Goal: Task Accomplishment & Management: Complete application form

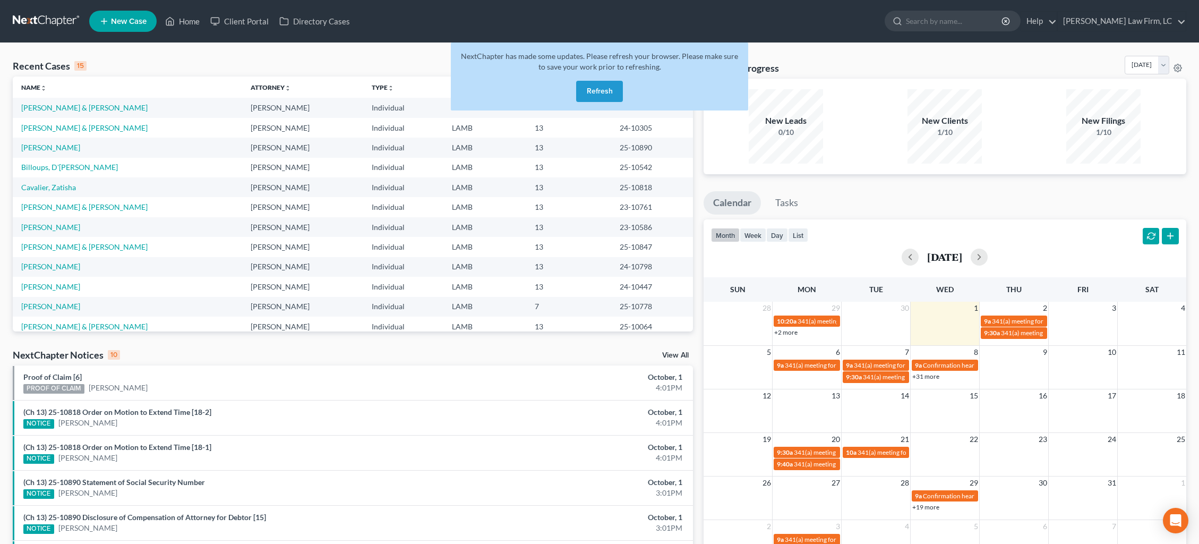
scroll to position [10, 0]
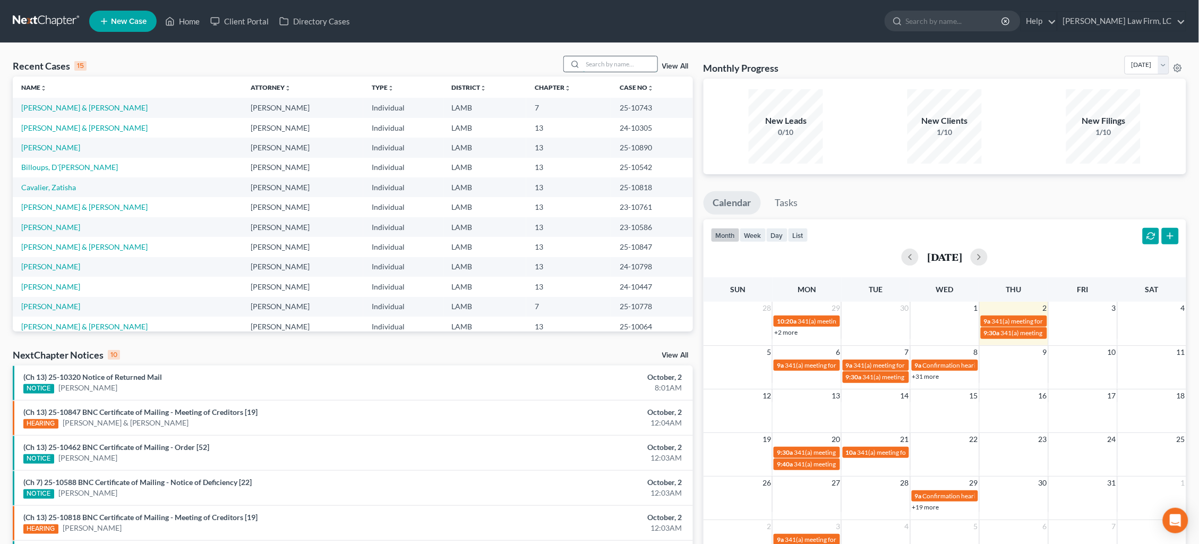
click at [645, 69] on input "search" at bounding box center [620, 63] width 74 height 15
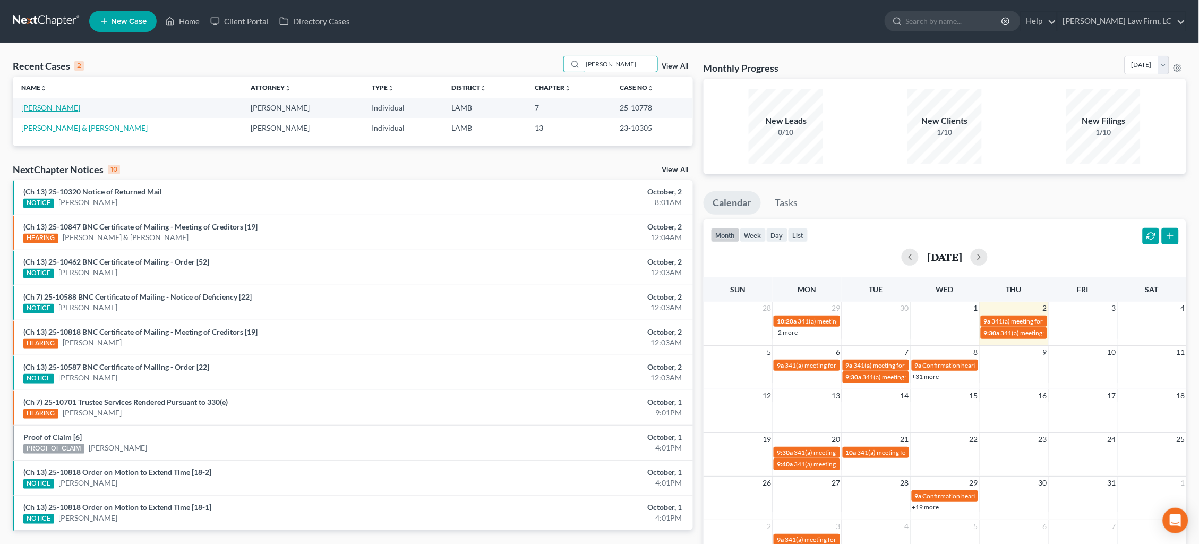
type input "[PERSON_NAME]"
click at [46, 105] on link "[PERSON_NAME]" at bounding box center [50, 107] width 59 height 9
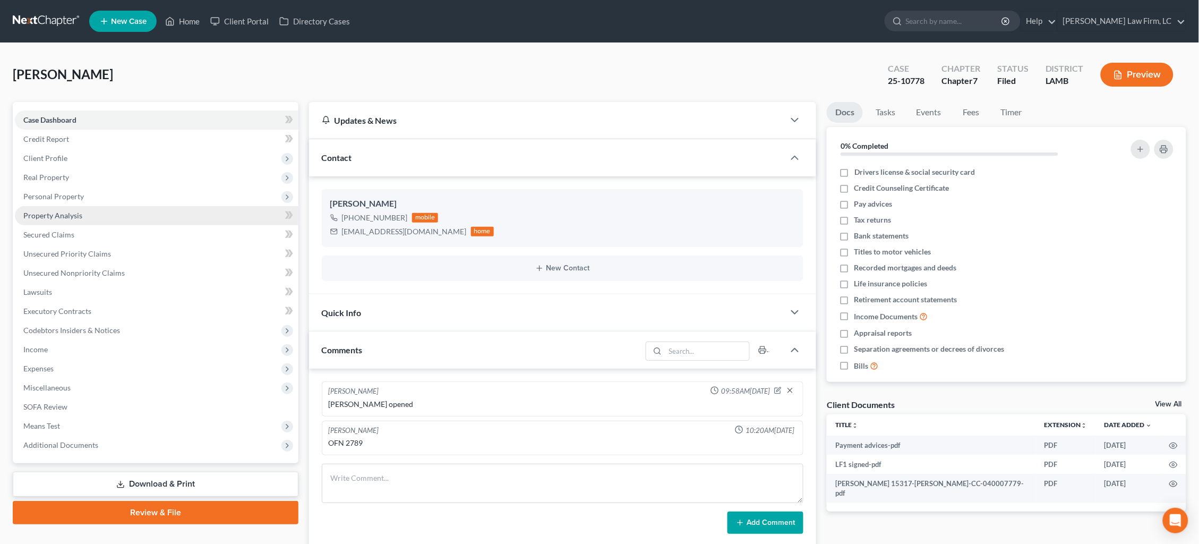
click at [82, 206] on link "Property Analysis" at bounding box center [157, 215] width 284 height 19
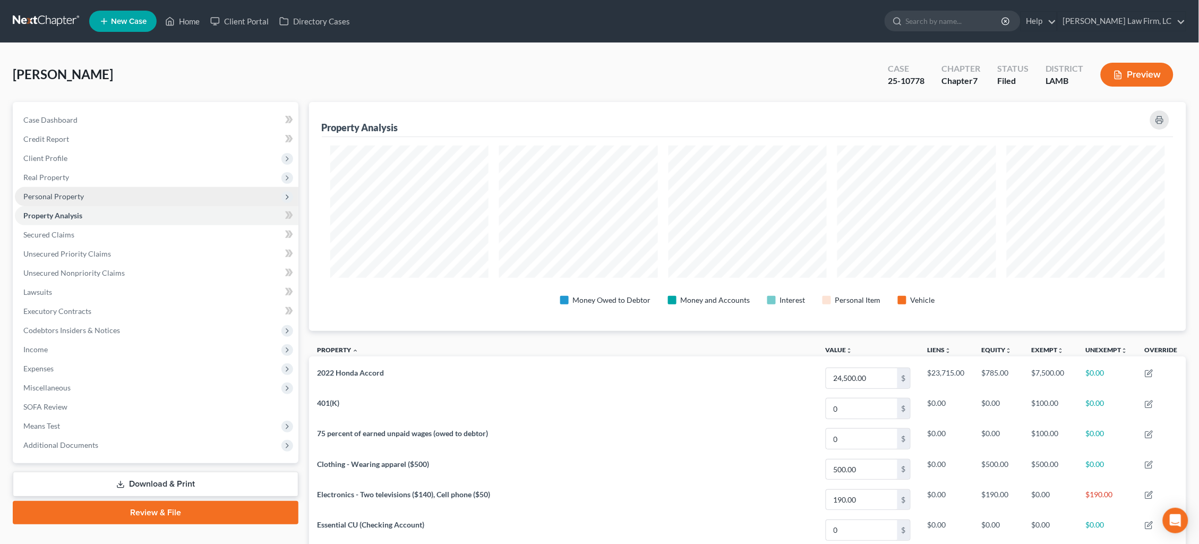
scroll to position [228, 877]
click at [89, 193] on span "Personal Property" at bounding box center [157, 196] width 284 height 19
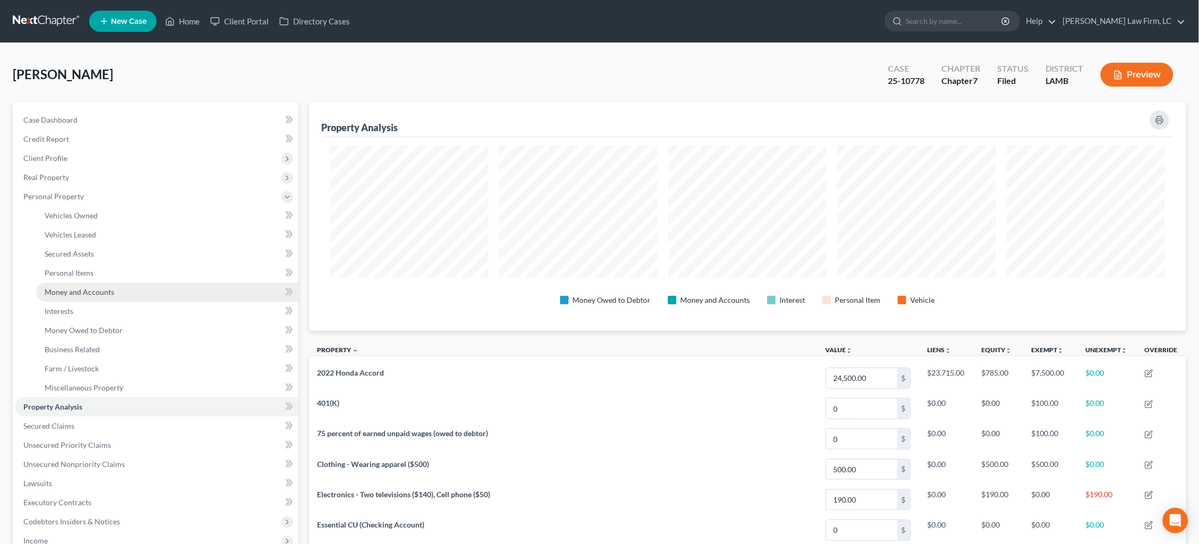
click at [100, 287] on span "Money and Accounts" at bounding box center [80, 291] width 70 height 9
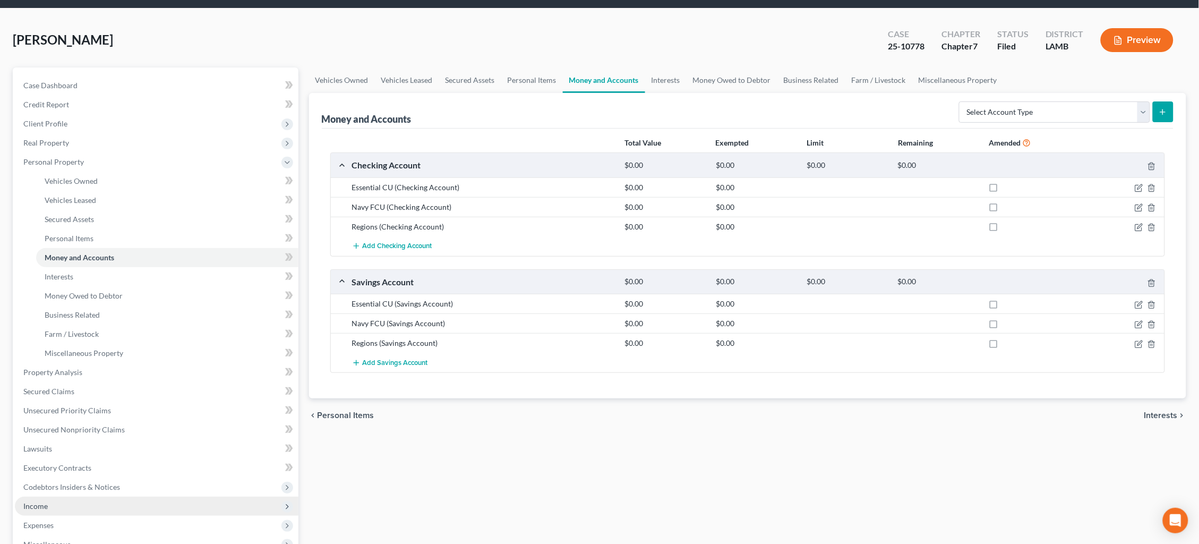
scroll to position [35, 0]
click at [112, 497] on span "Income" at bounding box center [157, 506] width 284 height 19
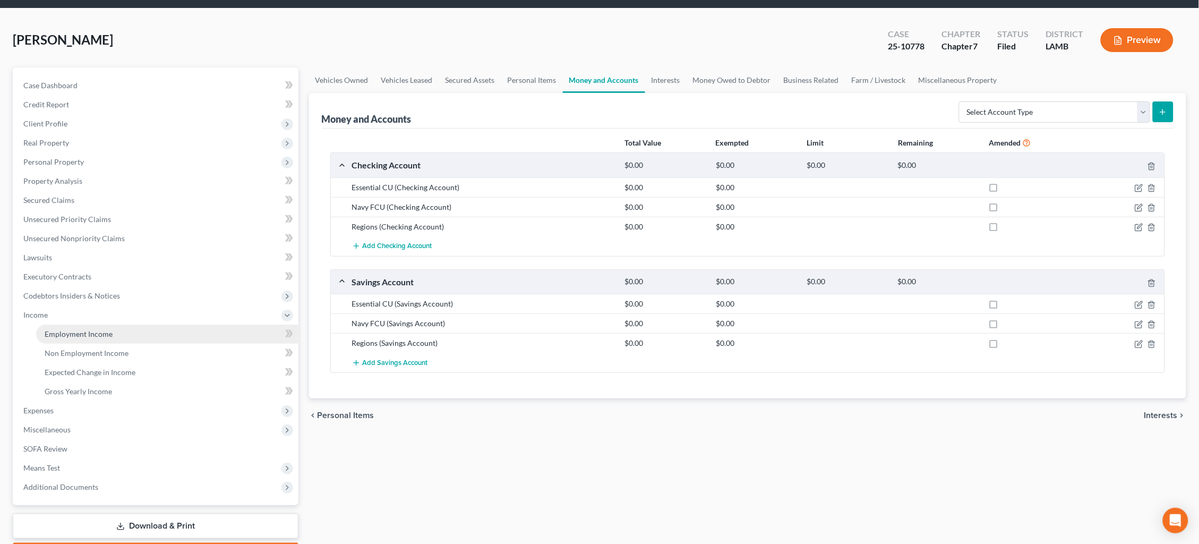
click at [107, 331] on link "Employment Income" at bounding box center [167, 334] width 262 height 19
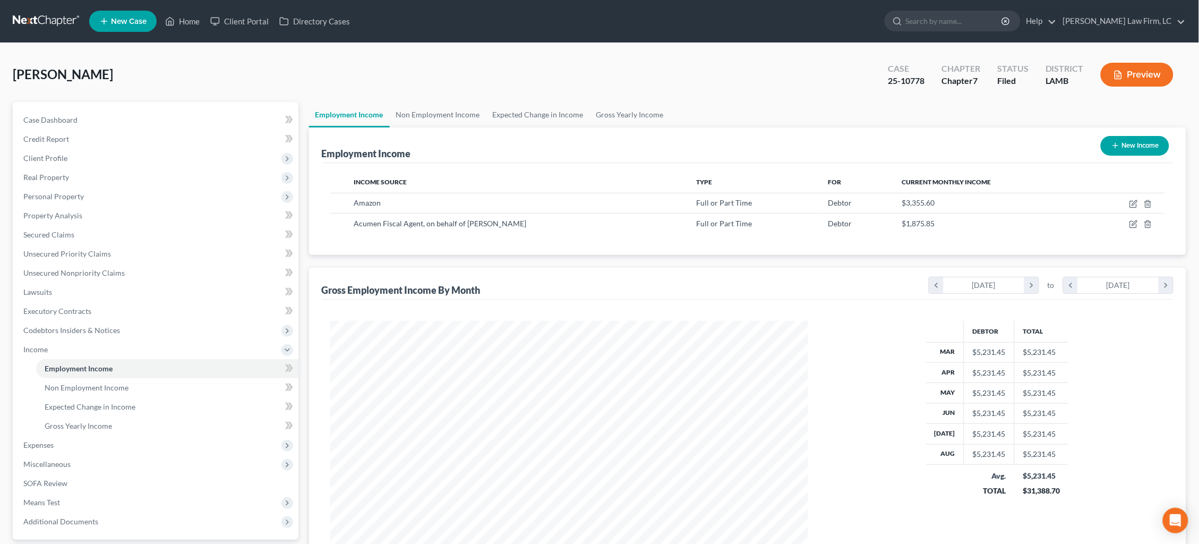
scroll to position [238, 500]
click at [1136, 201] on icon "button" at bounding box center [1134, 204] width 8 height 8
select select "0"
select select "50"
select select "0"
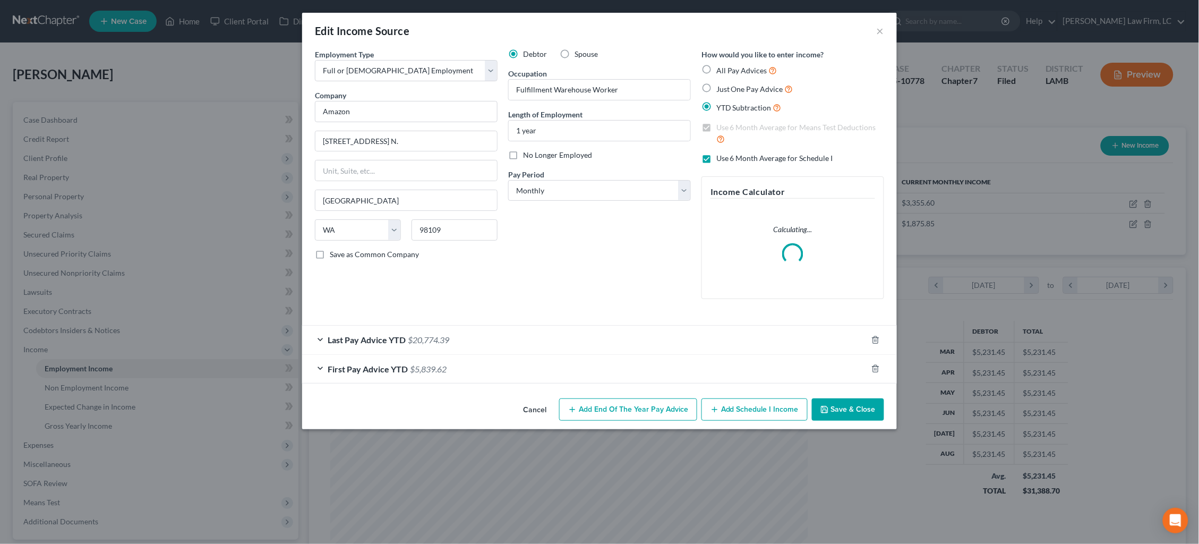
click at [679, 339] on div "Last Pay Advice YTD $20,774.39" at bounding box center [584, 340] width 565 height 28
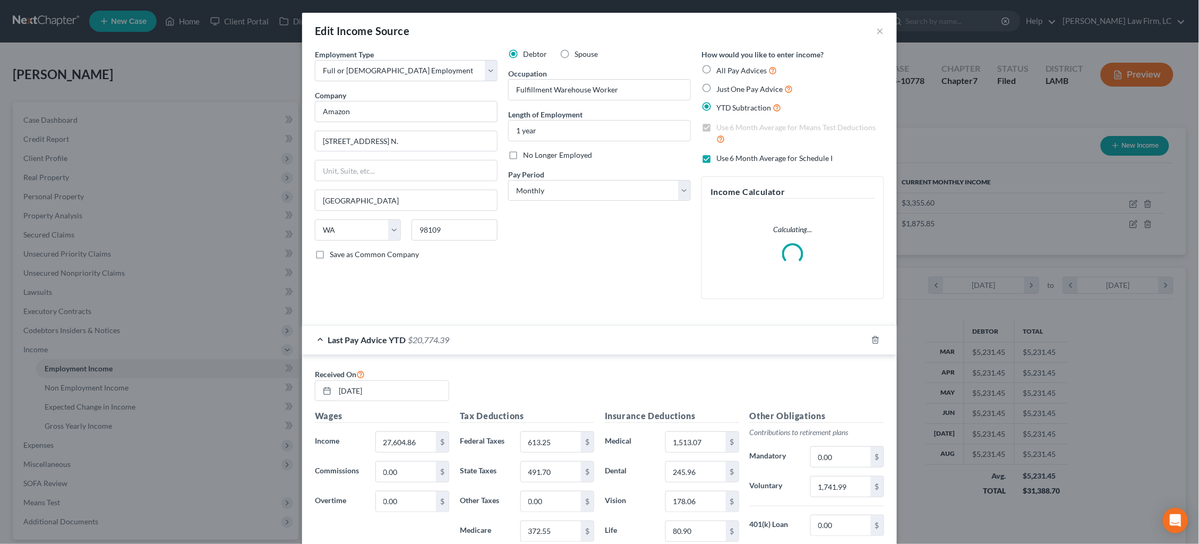
click at [684, 338] on div "Last Pay Advice YTD $20,774.39" at bounding box center [584, 340] width 565 height 28
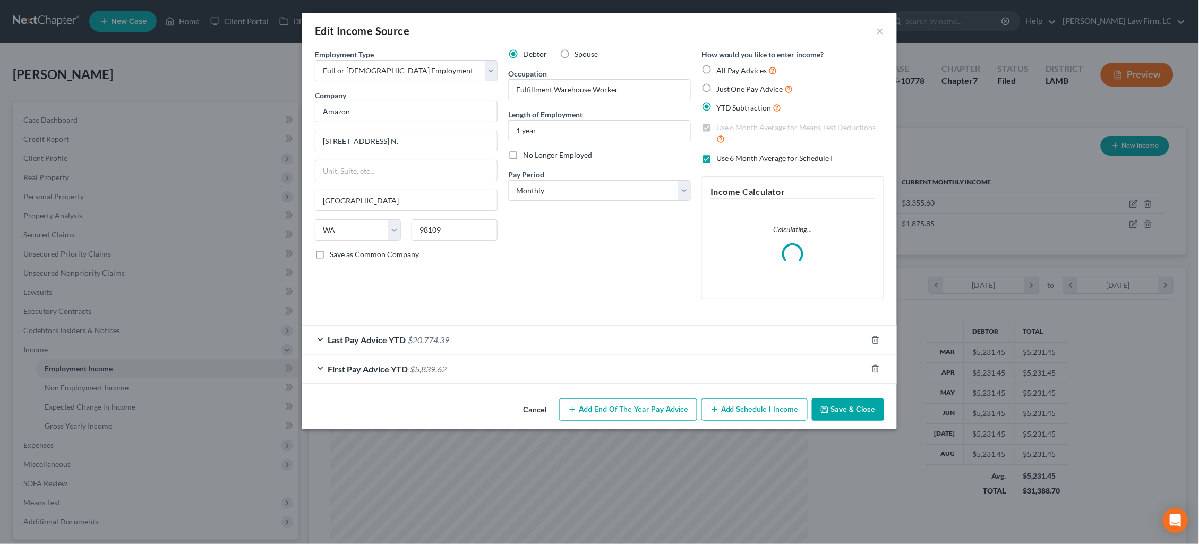
click at [1006, 158] on div "Edit Income Source × Employment Type * Select Full or [DEMOGRAPHIC_DATA] Employ…" at bounding box center [599, 272] width 1199 height 544
click at [881, 34] on button "×" at bounding box center [880, 30] width 7 height 13
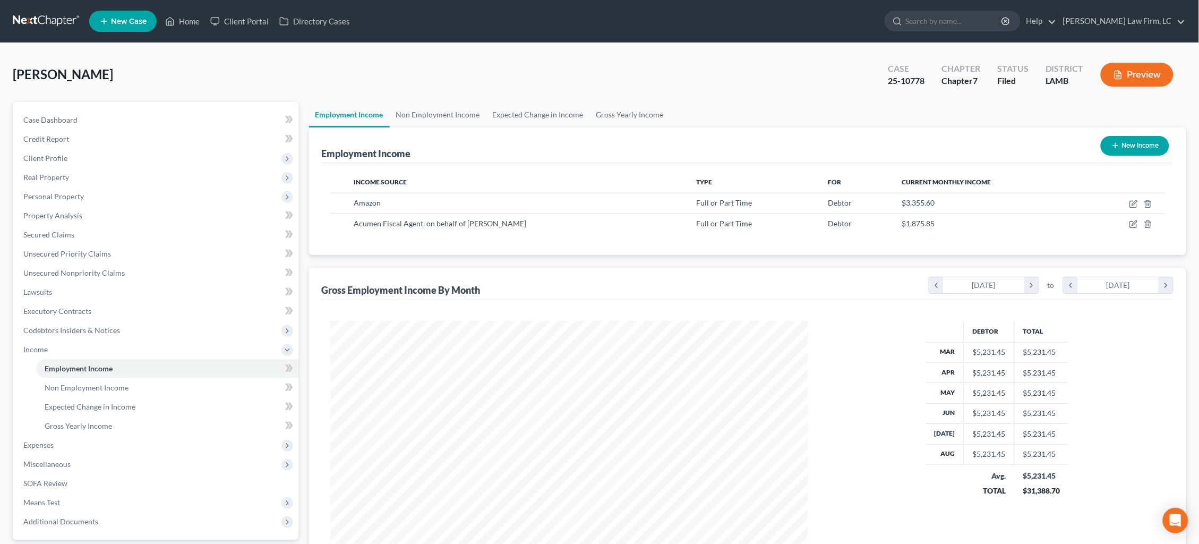
click at [1153, 80] on button "Preview" at bounding box center [1137, 75] width 73 height 24
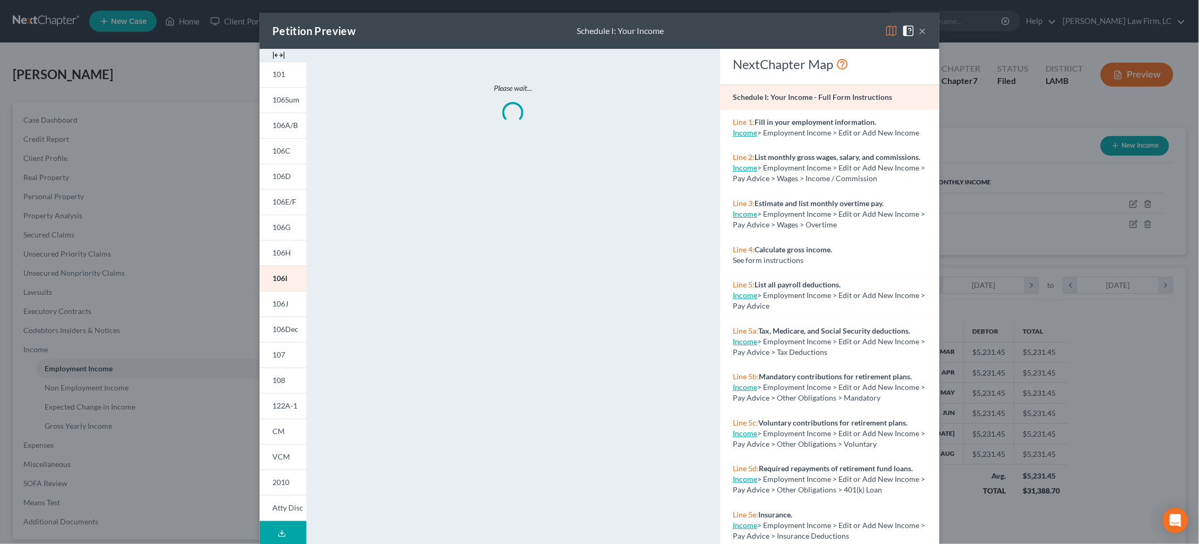
click at [891, 27] on img at bounding box center [891, 30] width 13 height 13
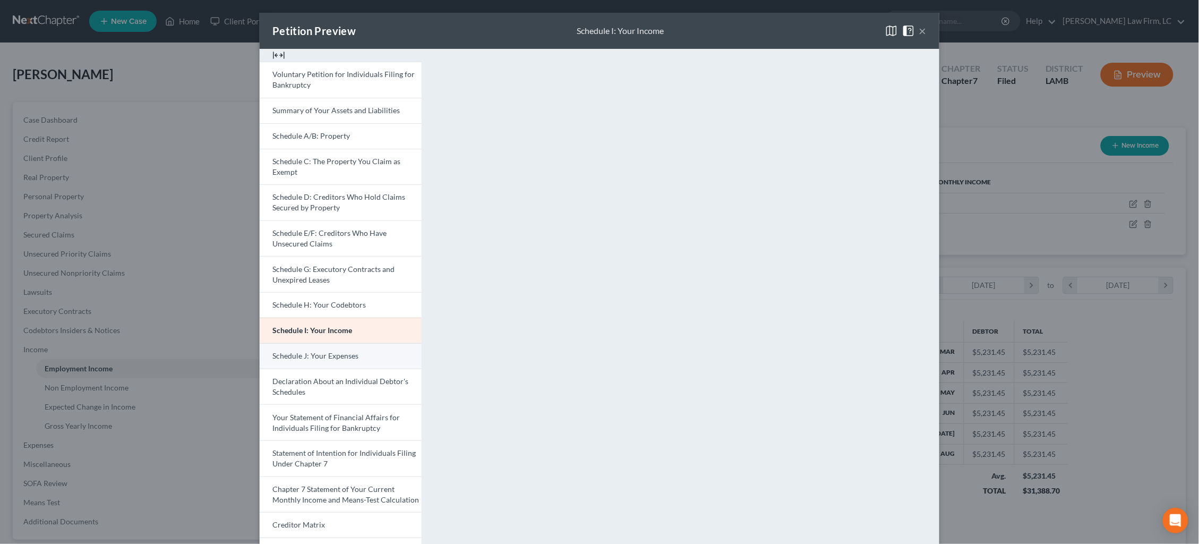
click at [366, 355] on link "Schedule J: Your Expenses" at bounding box center [341, 355] width 162 height 25
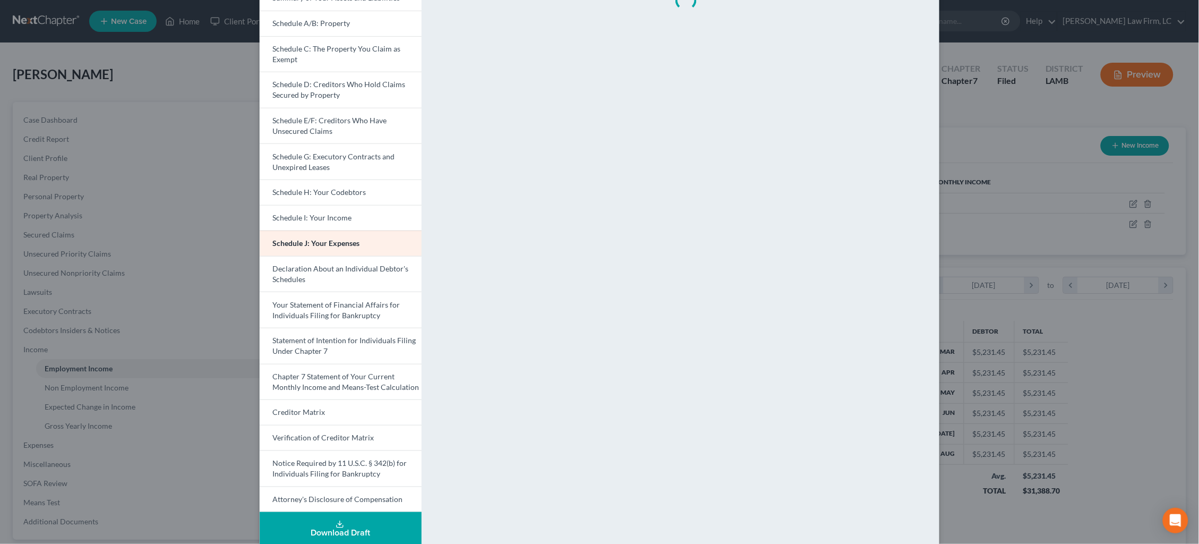
scroll to position [112, 0]
click at [985, 92] on div "Petition Preview Schedule J: Your Expenses × Voluntary Petition for Individuals…" at bounding box center [599, 272] width 1199 height 544
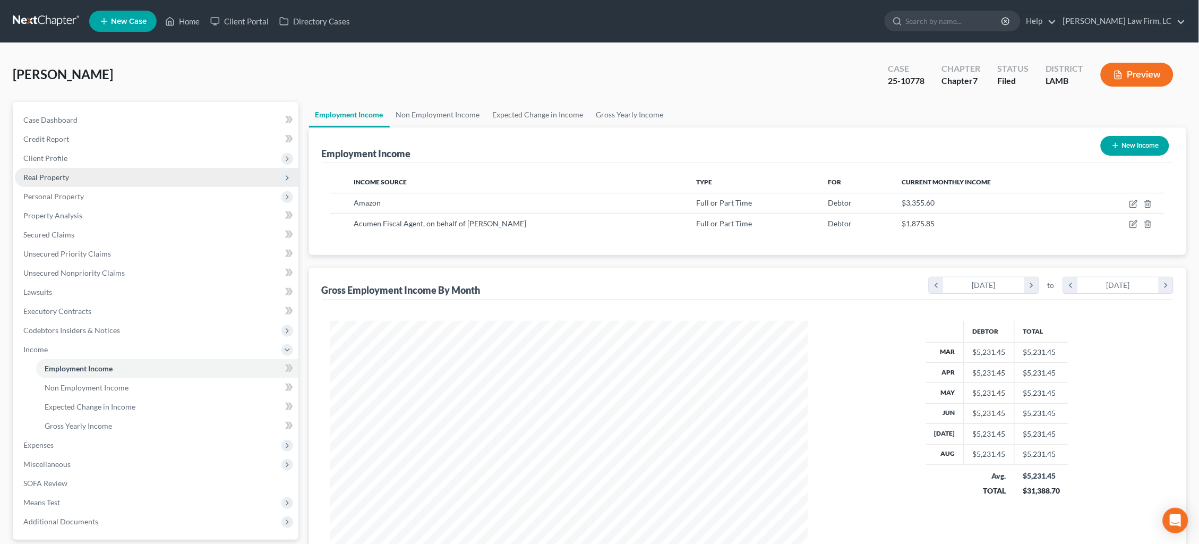
click at [61, 174] on span "Real Property" at bounding box center [46, 177] width 46 height 9
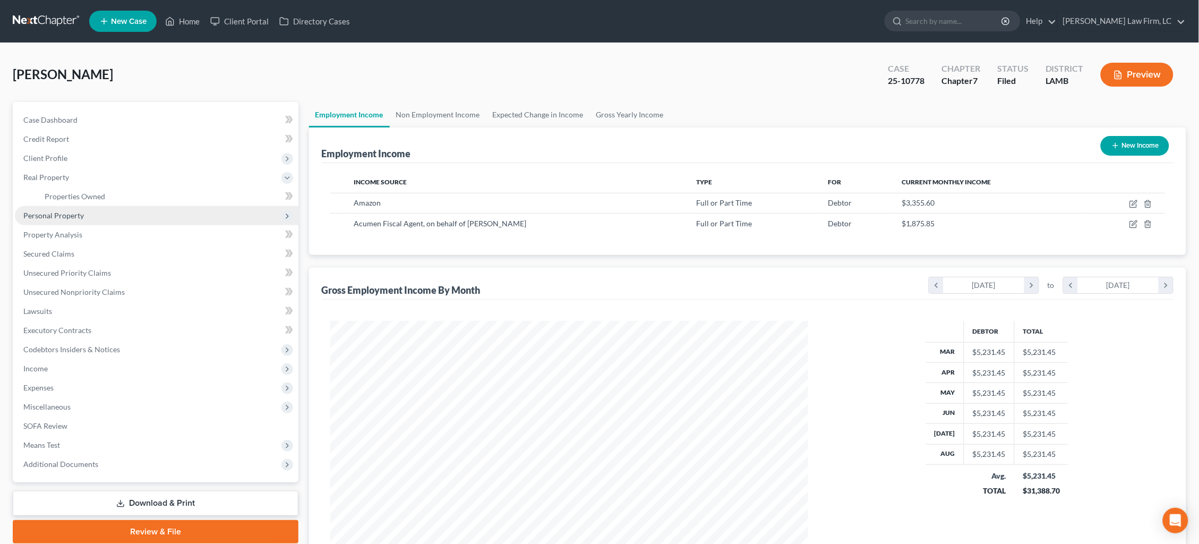
click at [75, 211] on span "Personal Property" at bounding box center [53, 215] width 61 height 9
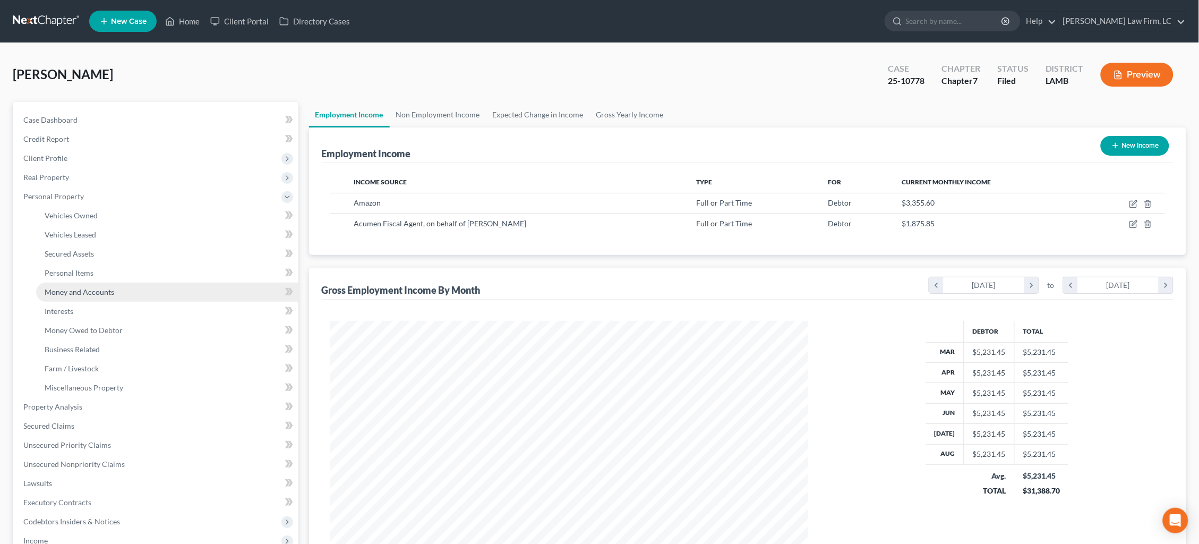
click at [87, 287] on span "Money and Accounts" at bounding box center [80, 291] width 70 height 9
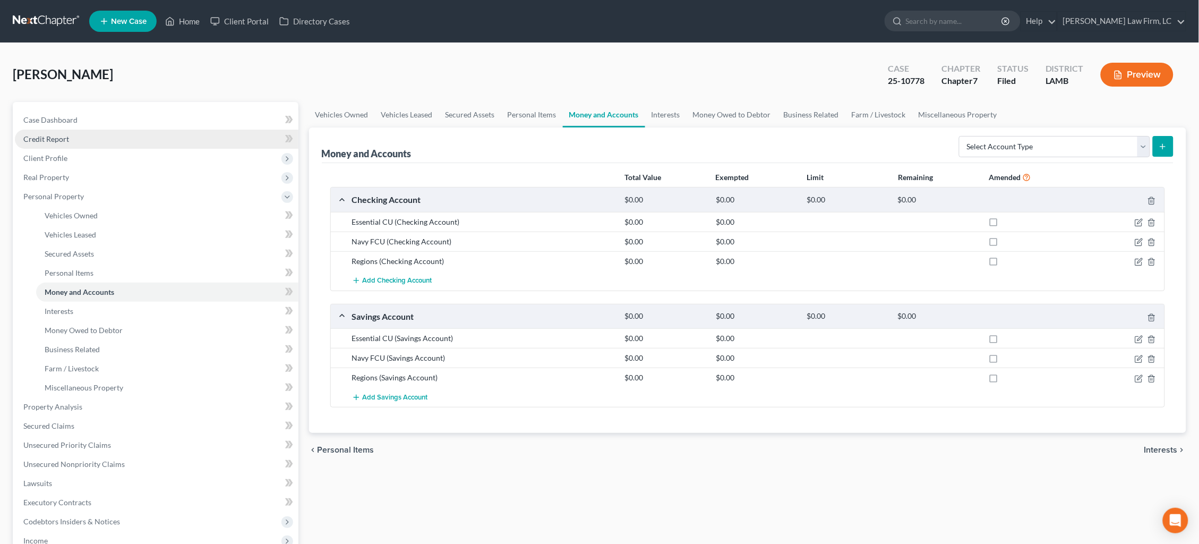
click at [63, 136] on span "Credit Report" at bounding box center [46, 138] width 46 height 9
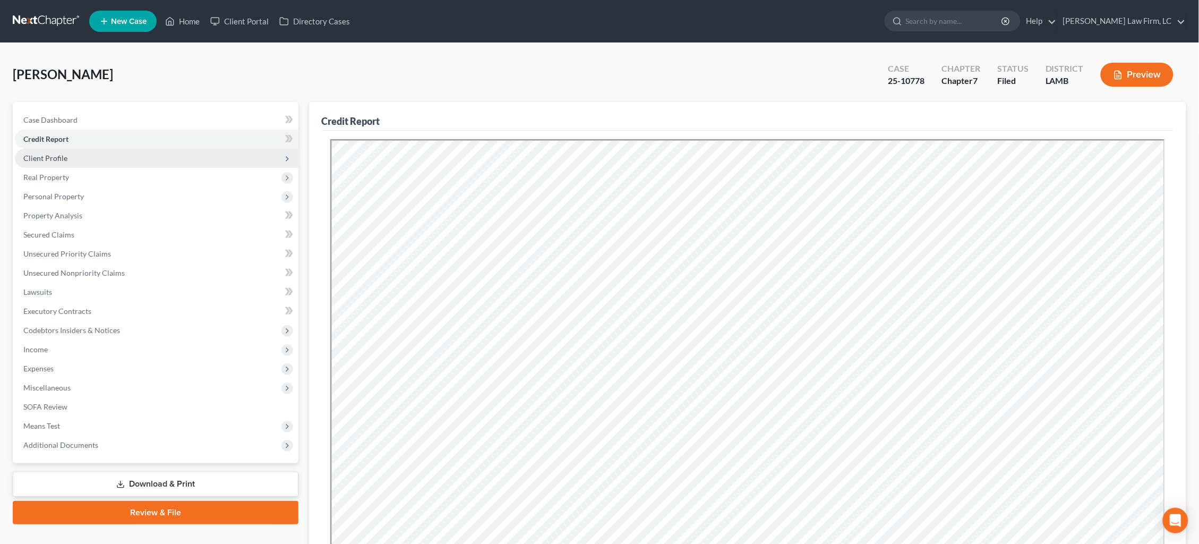
click at [66, 160] on span "Client Profile" at bounding box center [157, 158] width 284 height 19
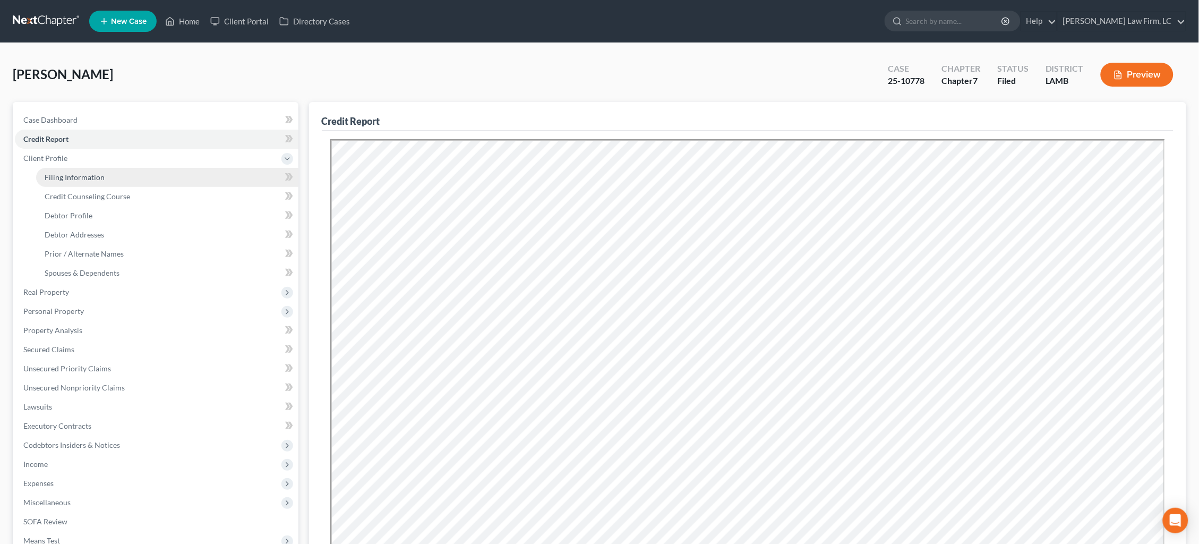
click at [73, 173] on span "Filing Information" at bounding box center [75, 177] width 60 height 9
select select "1"
select select "0"
select select "19"
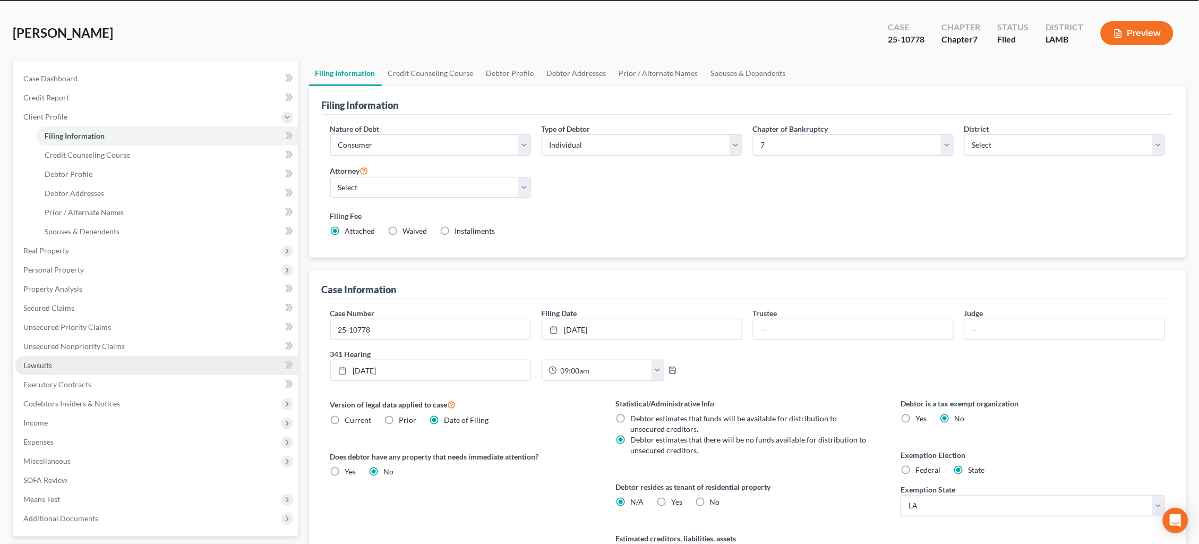
click at [164, 356] on link "Lawsuits" at bounding box center [157, 365] width 284 height 19
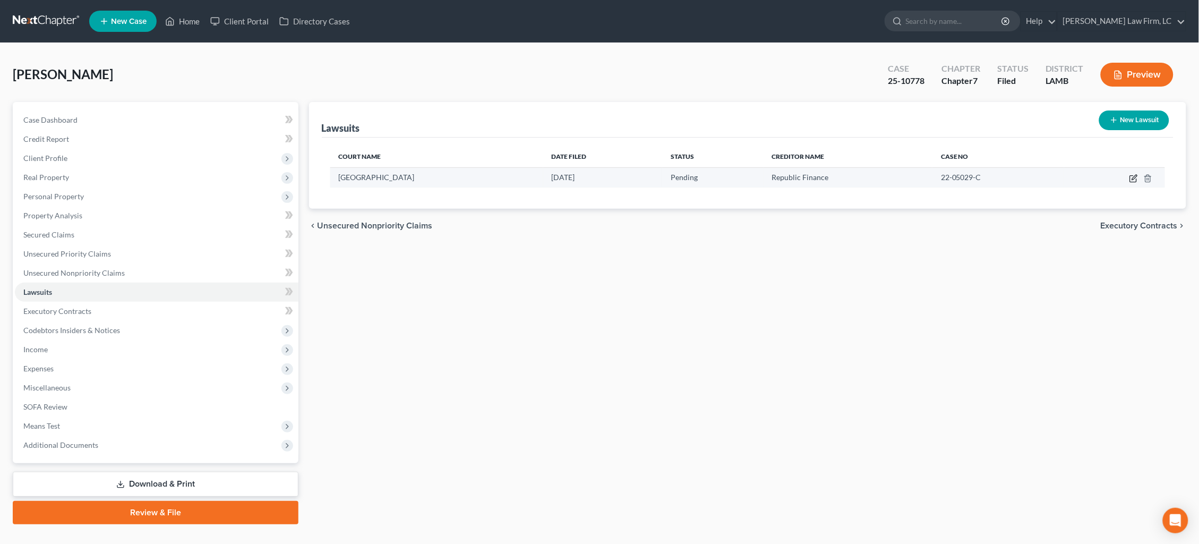
click at [1133, 175] on icon "button" at bounding box center [1134, 178] width 8 height 8
select select "19"
select select "0"
select select "1"
select select "19"
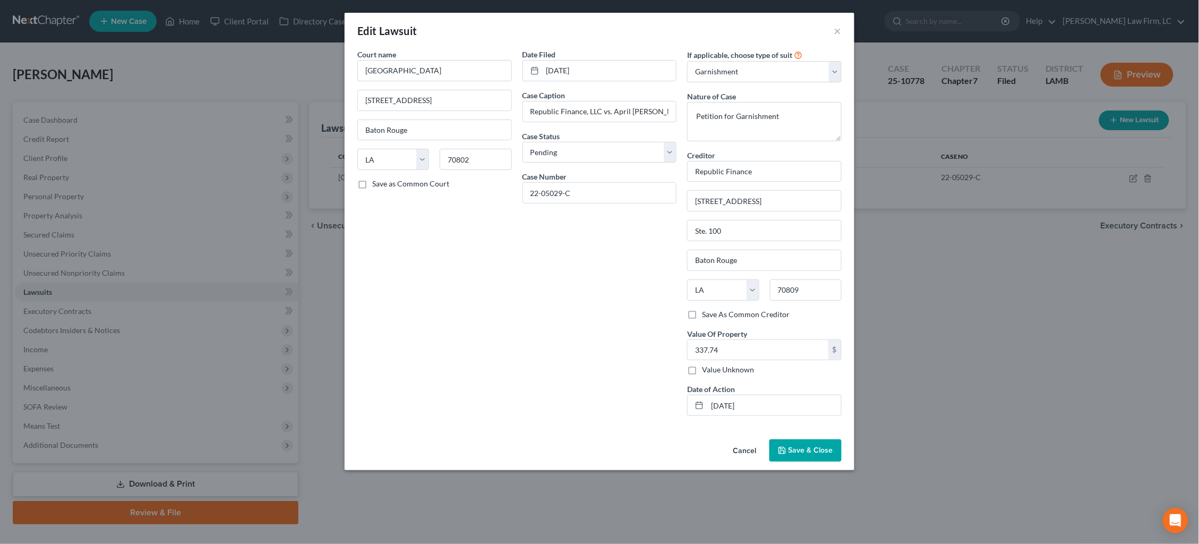
click at [985, 311] on div "Edit Lawsuit × Court name * [GEOGRAPHIC_DATA] [GEOGRAPHIC_DATA] [US_STATE][GEOG…" at bounding box center [599, 272] width 1199 height 544
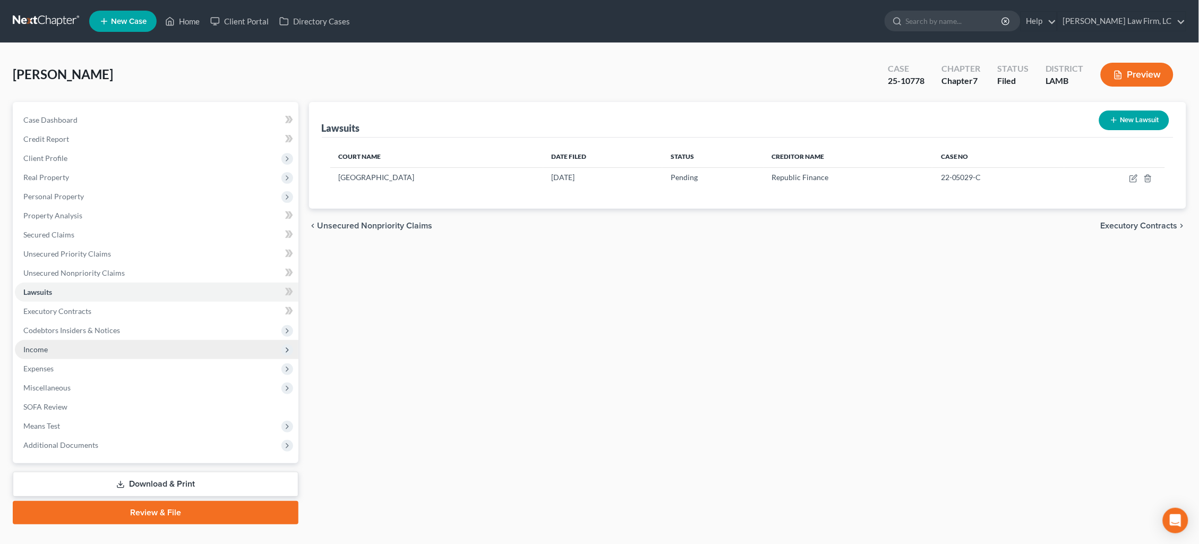
click at [203, 344] on span "Income" at bounding box center [157, 349] width 284 height 19
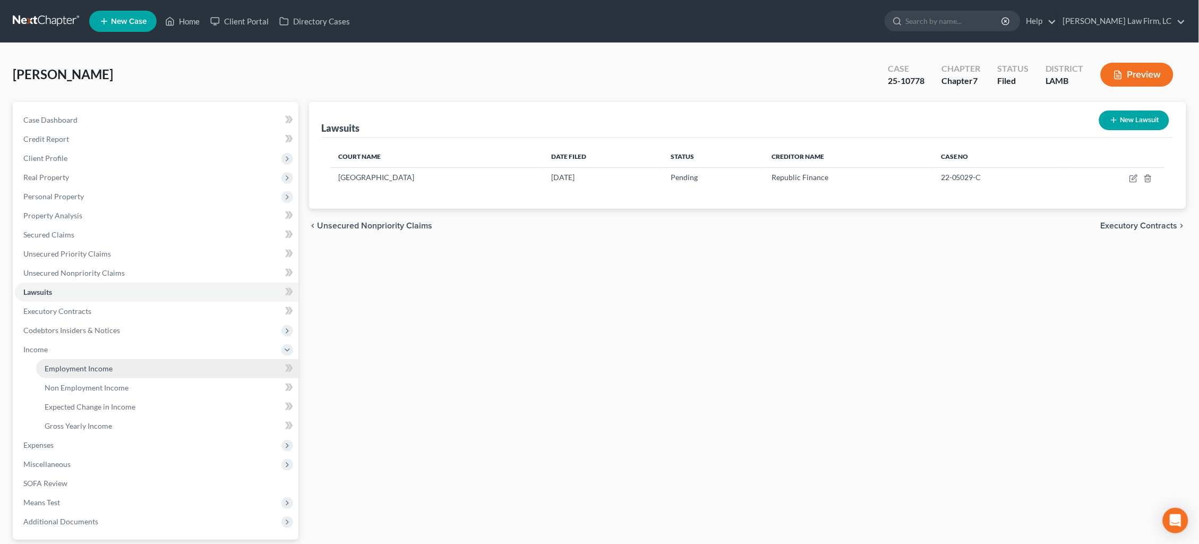
click at [200, 359] on link "Employment Income" at bounding box center [167, 368] width 262 height 19
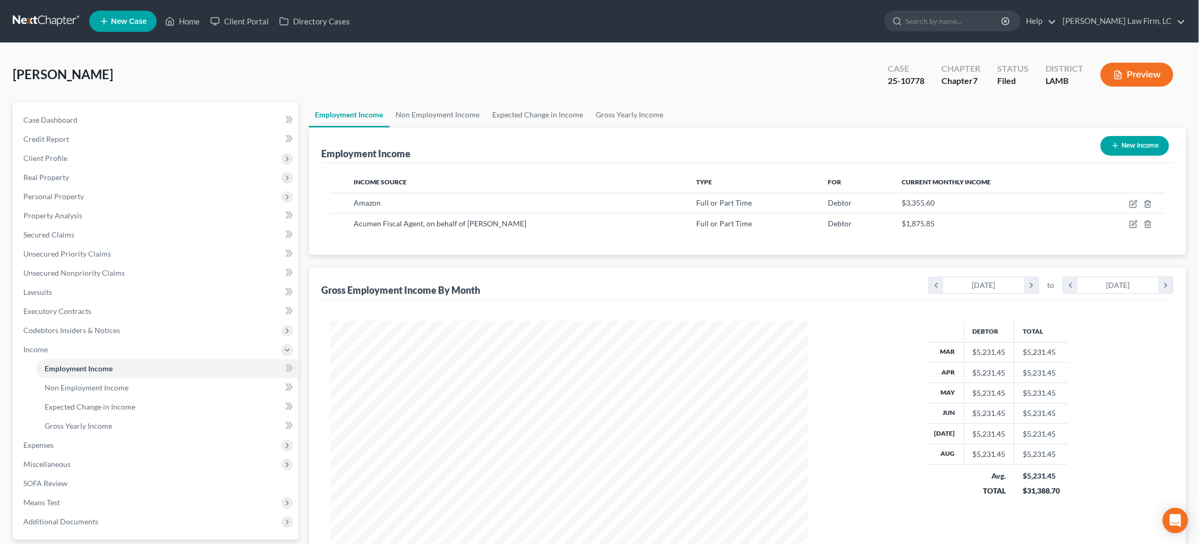
scroll to position [73, 0]
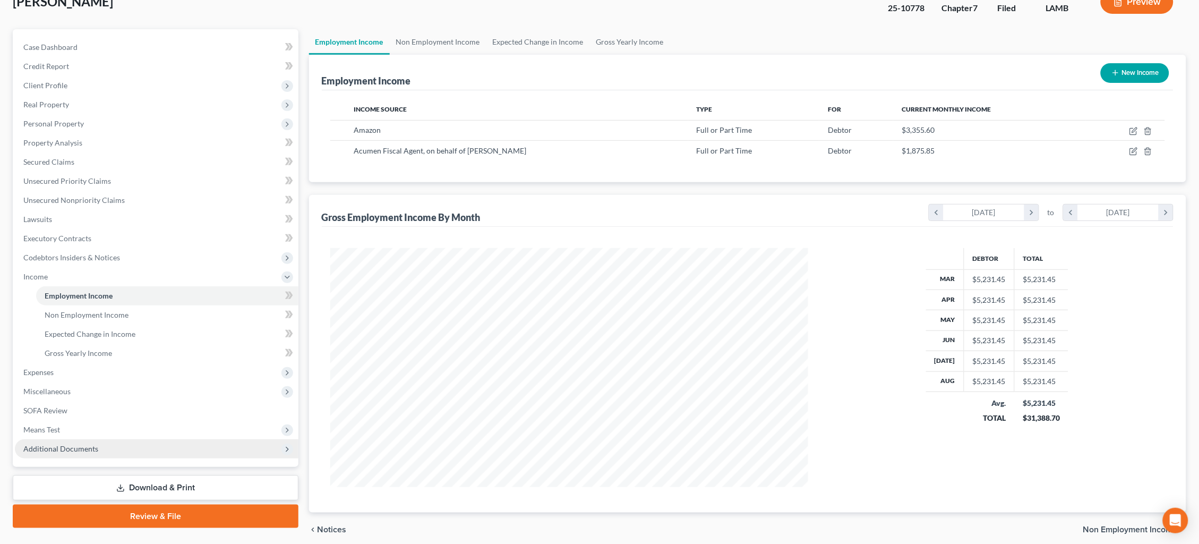
click at [131, 439] on span "Additional Documents" at bounding box center [157, 448] width 284 height 19
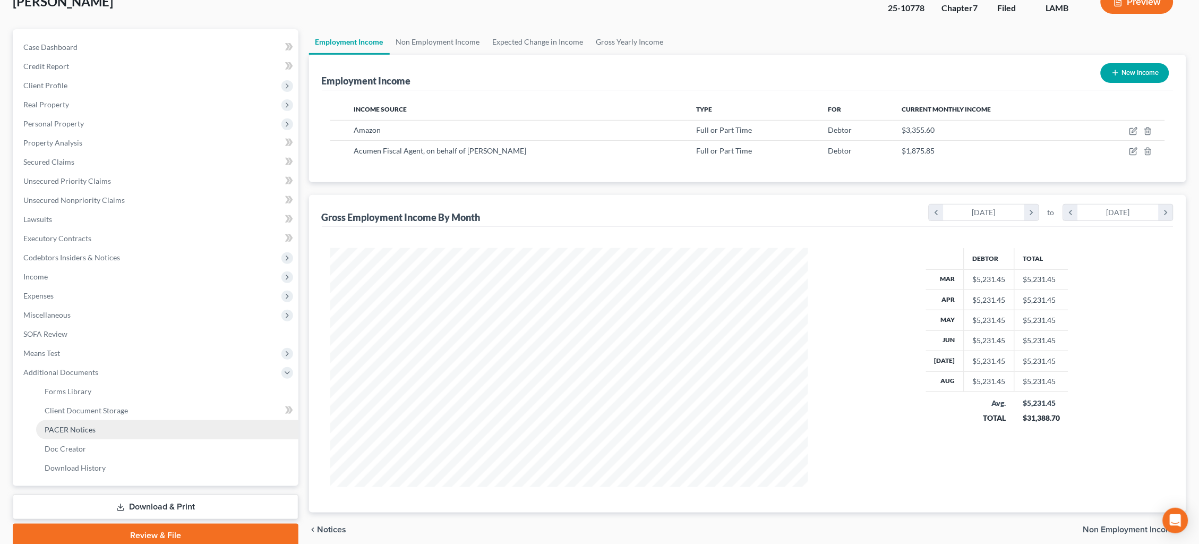
click at [133, 420] on link "PACER Notices" at bounding box center [167, 429] width 262 height 19
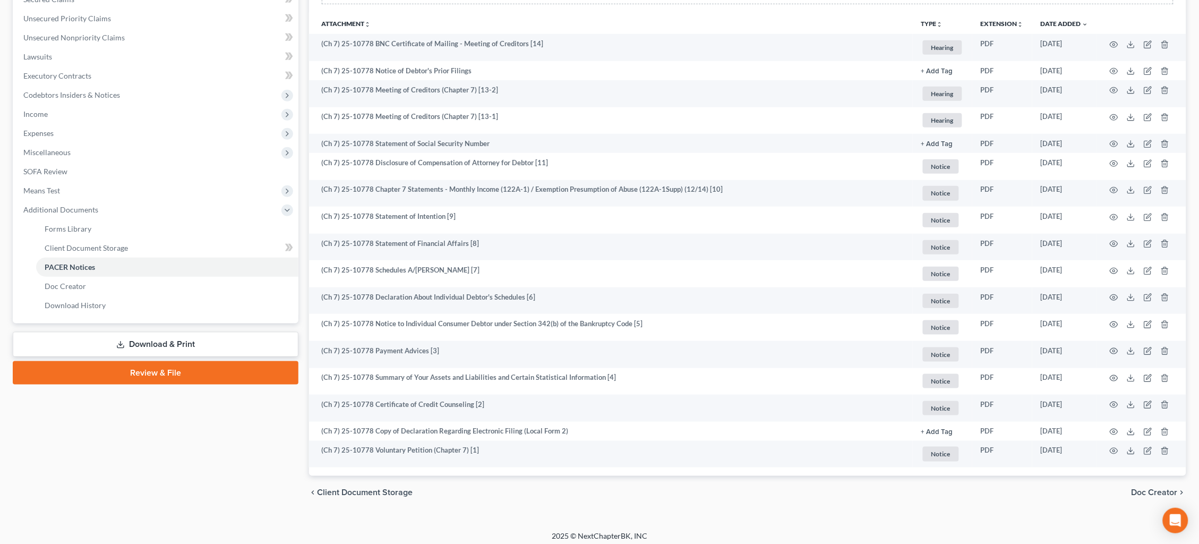
scroll to position [235, 0]
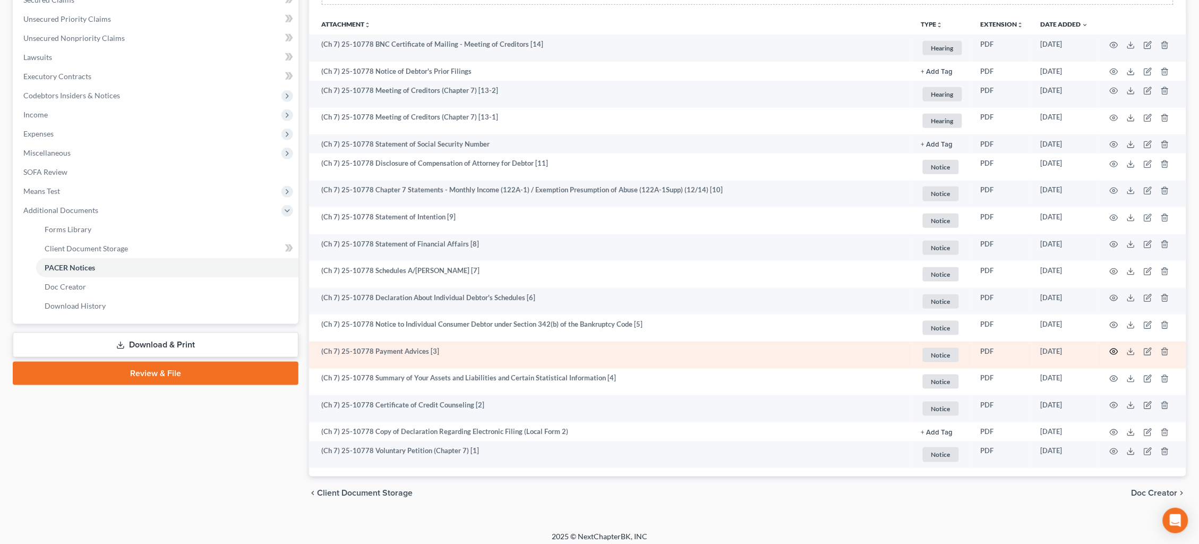
click at [1113, 348] on icon "button" at bounding box center [1114, 351] width 8 height 8
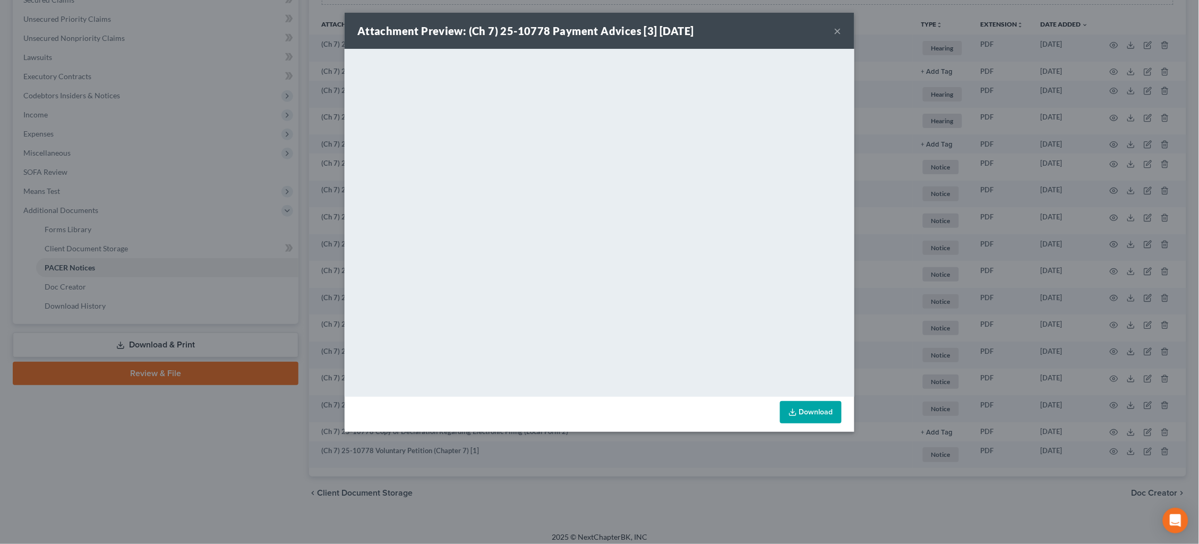
click at [156, 302] on div "Attachment Preview: (Ch 7) 25-10778 Payment Advices [3] [DATE] × <object ng-att…" at bounding box center [599, 272] width 1199 height 544
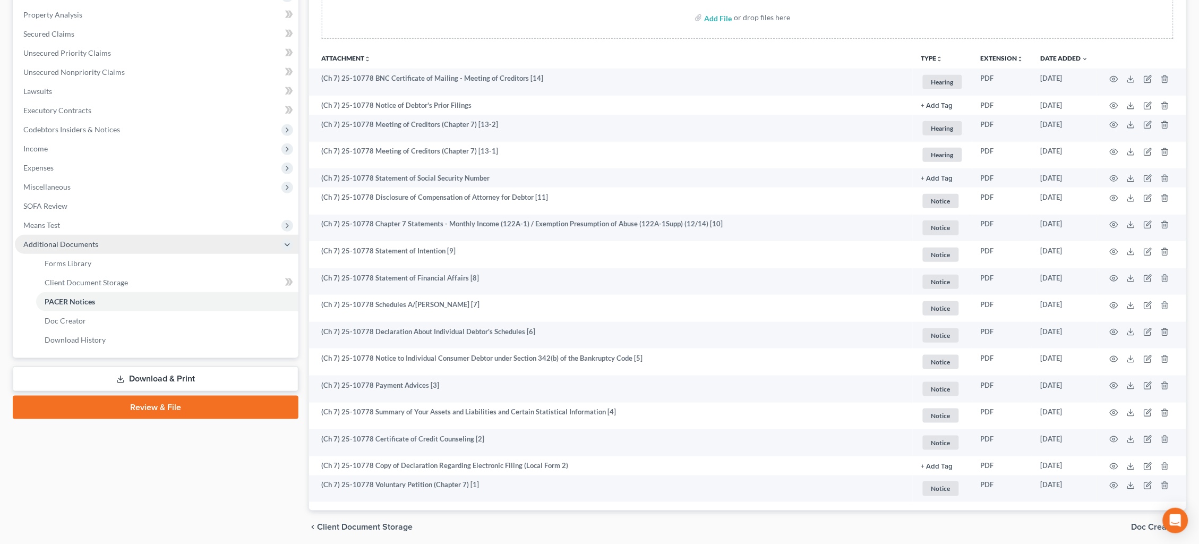
scroll to position [200, 0]
click at [75, 236] on span "Additional Documents" at bounding box center [157, 245] width 284 height 19
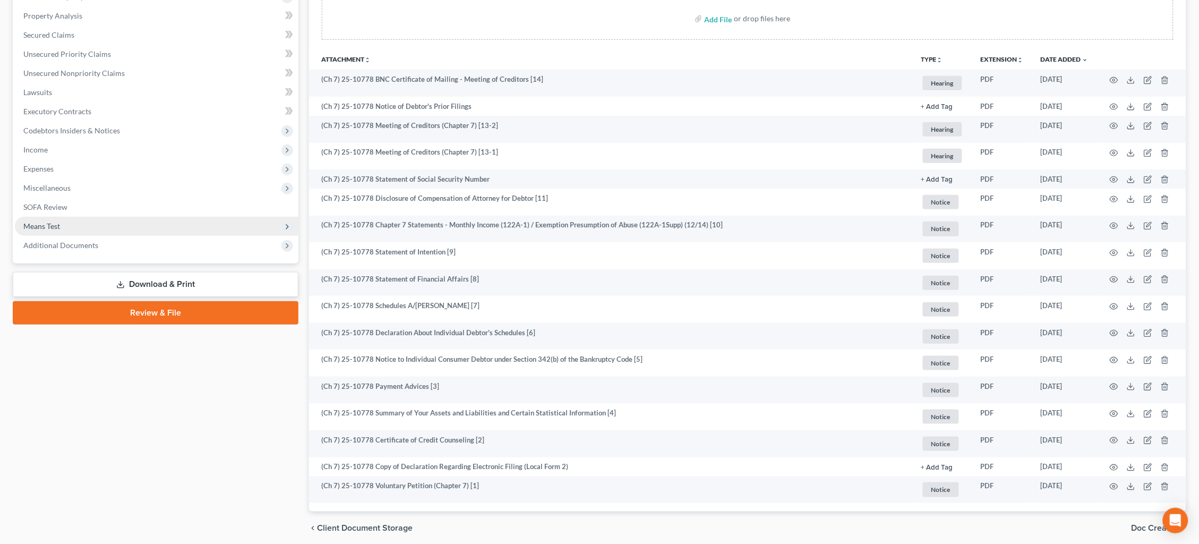
click at [67, 217] on span "Means Test" at bounding box center [157, 226] width 284 height 19
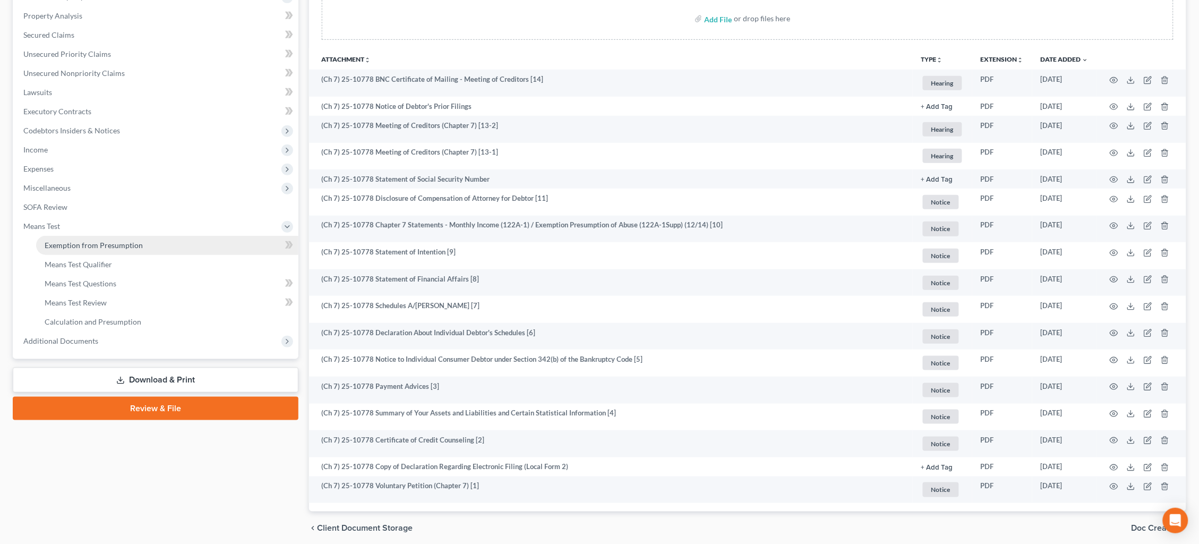
click at [70, 241] on span "Exemption from Presumption" at bounding box center [94, 245] width 98 height 9
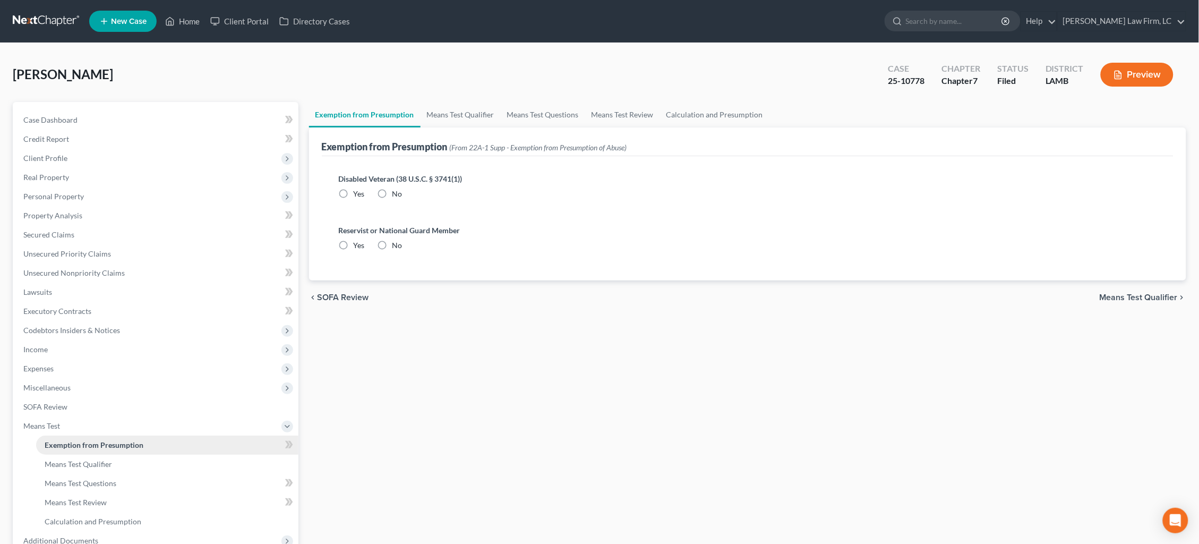
radio input "true"
click at [465, 121] on link "Means Test Qualifier" at bounding box center [461, 114] width 80 height 25
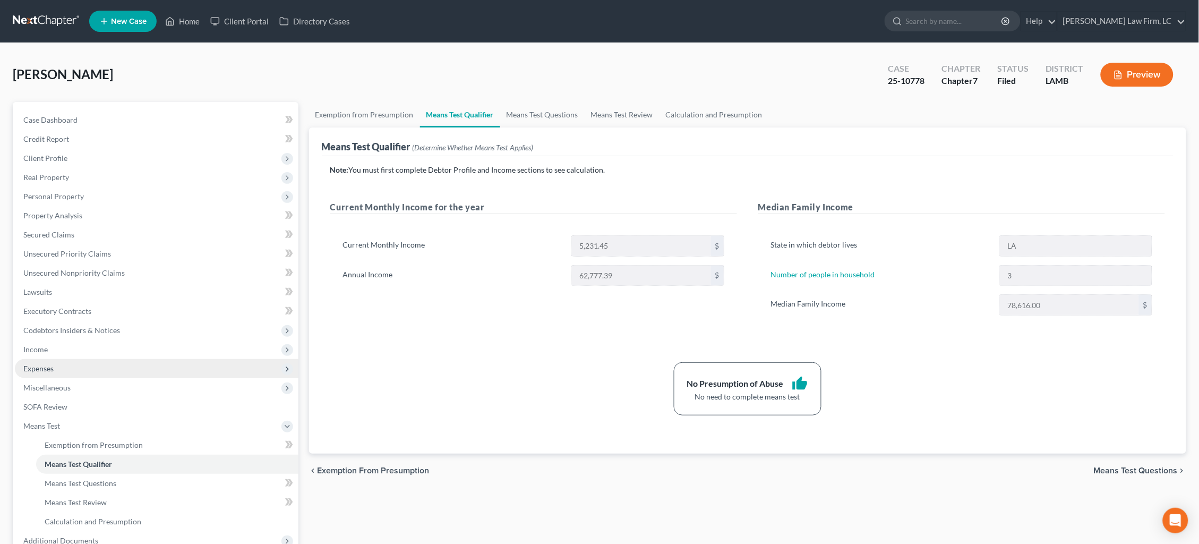
click at [65, 362] on span "Expenses" at bounding box center [157, 368] width 284 height 19
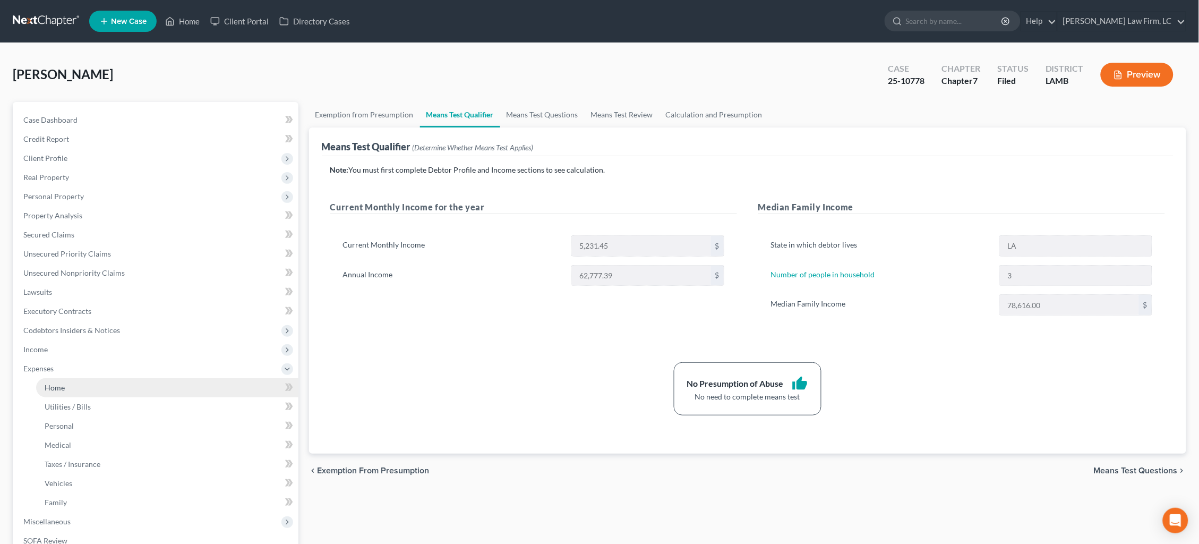
click at [84, 381] on link "Home" at bounding box center [167, 387] width 262 height 19
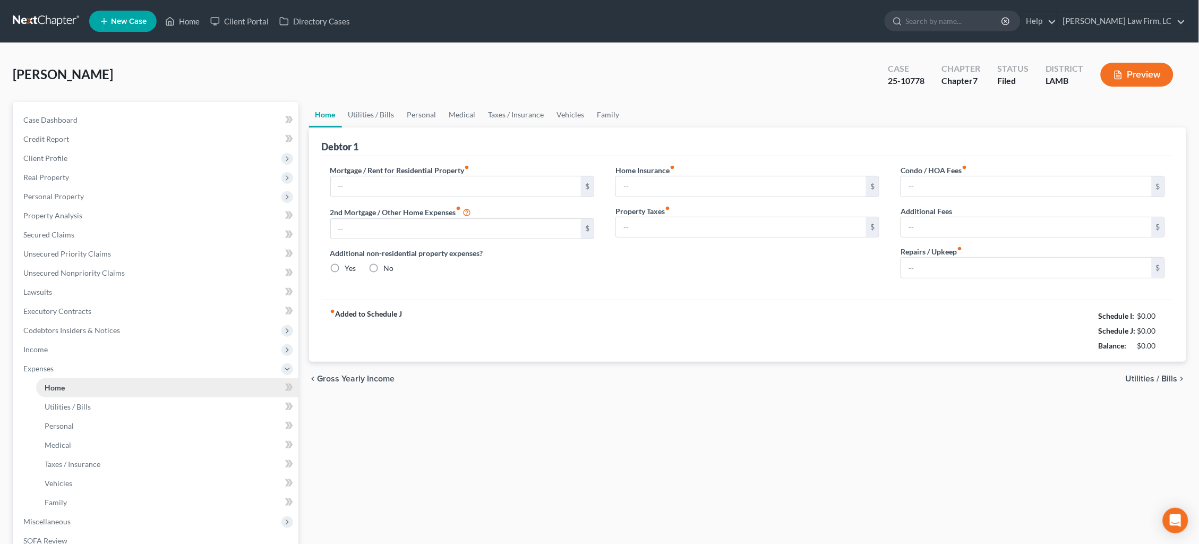
type input "1,100.00"
type input "0.00"
radio input "true"
type input "0.00"
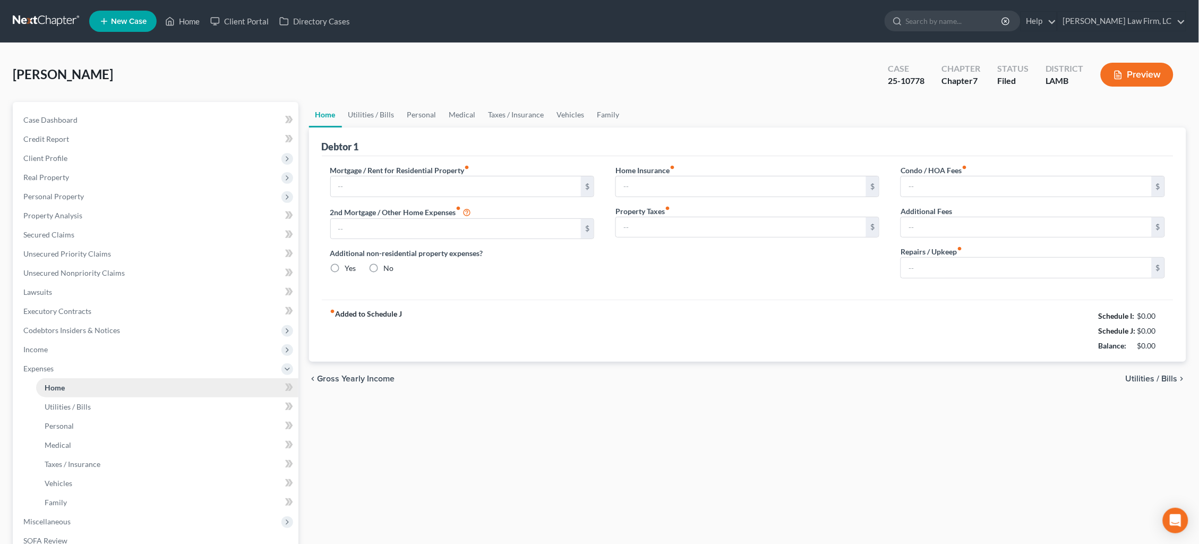
type input "0.00"
click at [56, 179] on span "Real Property" at bounding box center [157, 177] width 284 height 19
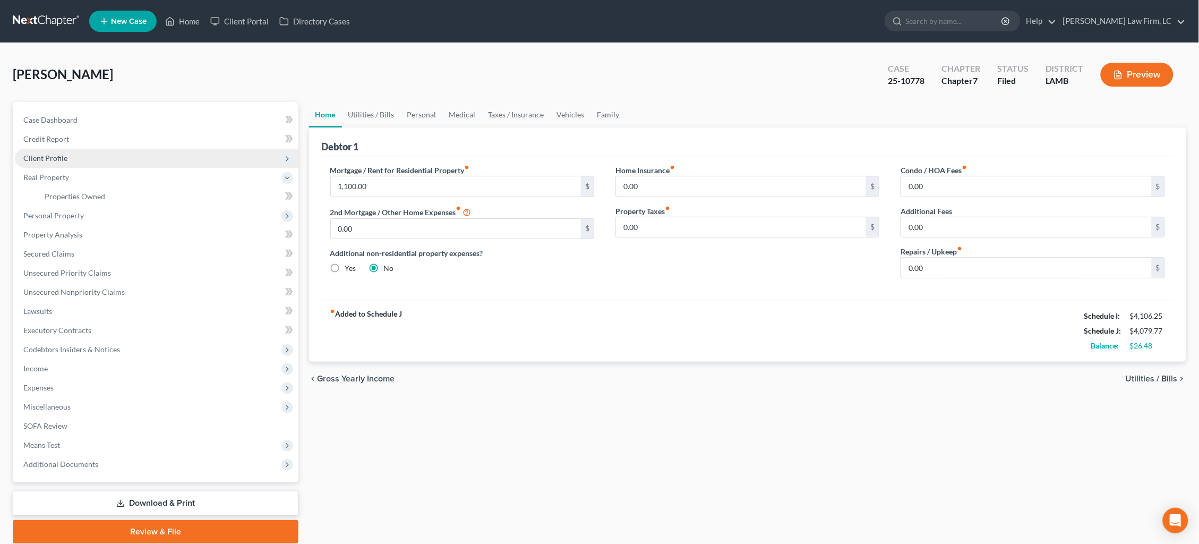
click at [58, 154] on span "Client Profile" at bounding box center [45, 157] width 44 height 9
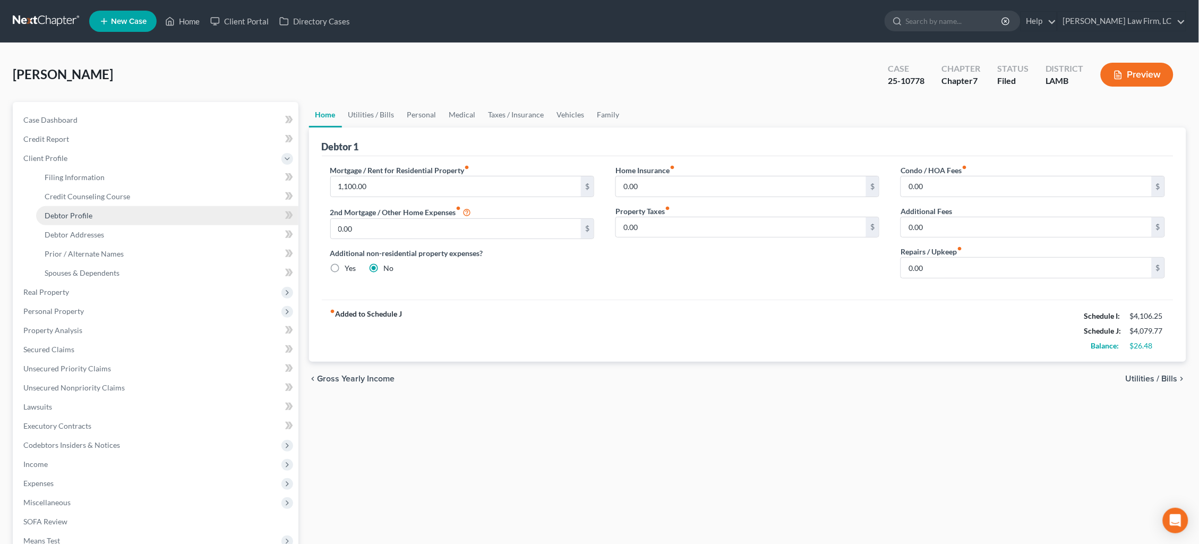
click at [86, 211] on span "Debtor Profile" at bounding box center [69, 215] width 48 height 9
select select "0"
select select "2"
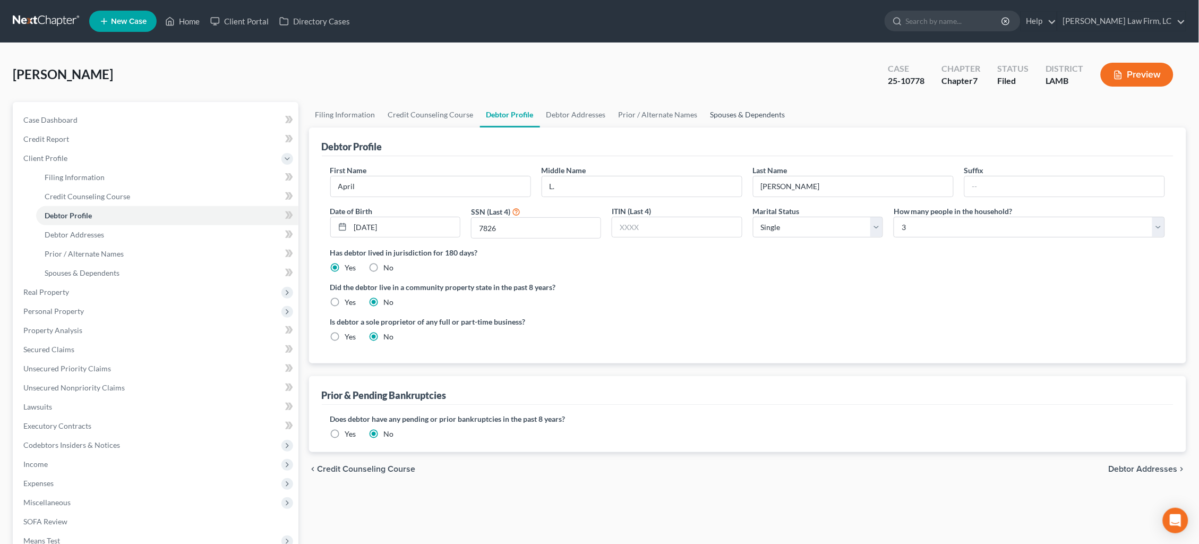
click at [759, 108] on link "Spouses & Dependents" at bounding box center [748, 114] width 88 height 25
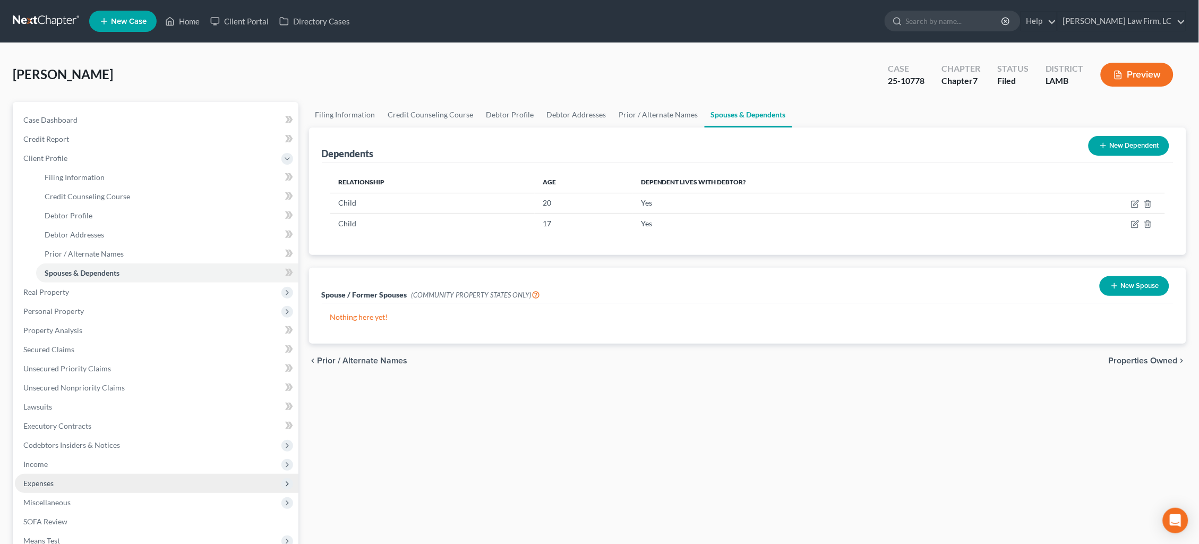
click at [44, 477] on span "Expenses" at bounding box center [157, 483] width 284 height 19
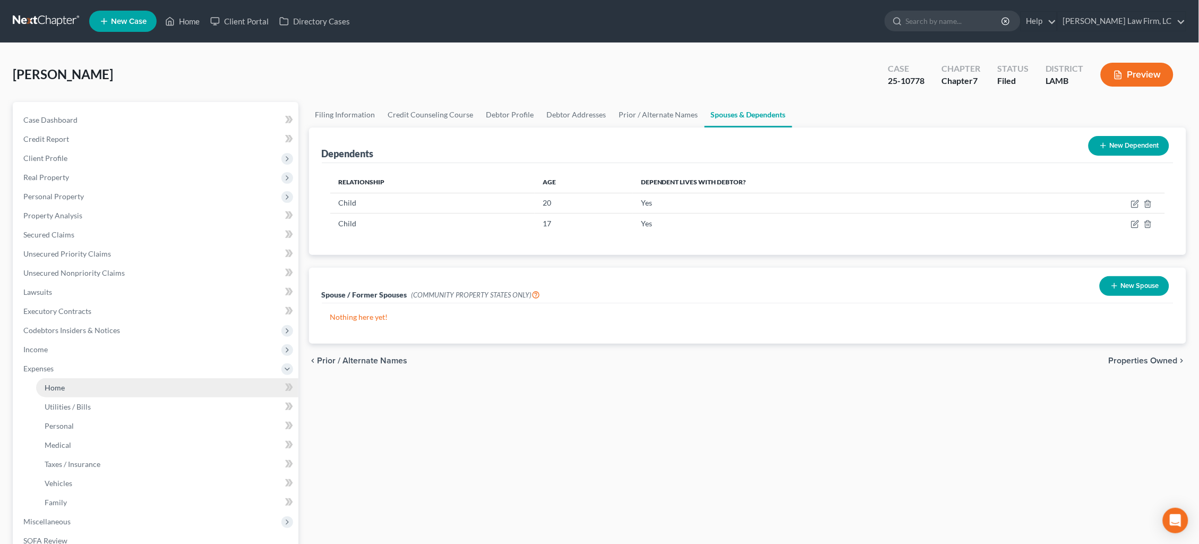
click at [114, 378] on link "Home" at bounding box center [167, 387] width 262 height 19
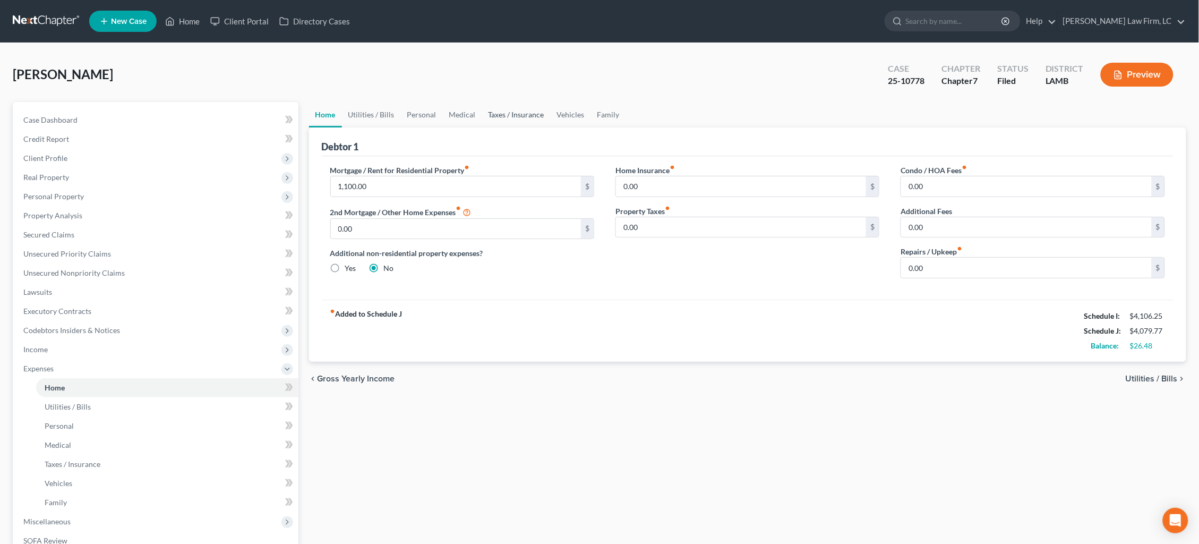
click at [537, 110] on link "Taxes / Insurance" at bounding box center [516, 114] width 69 height 25
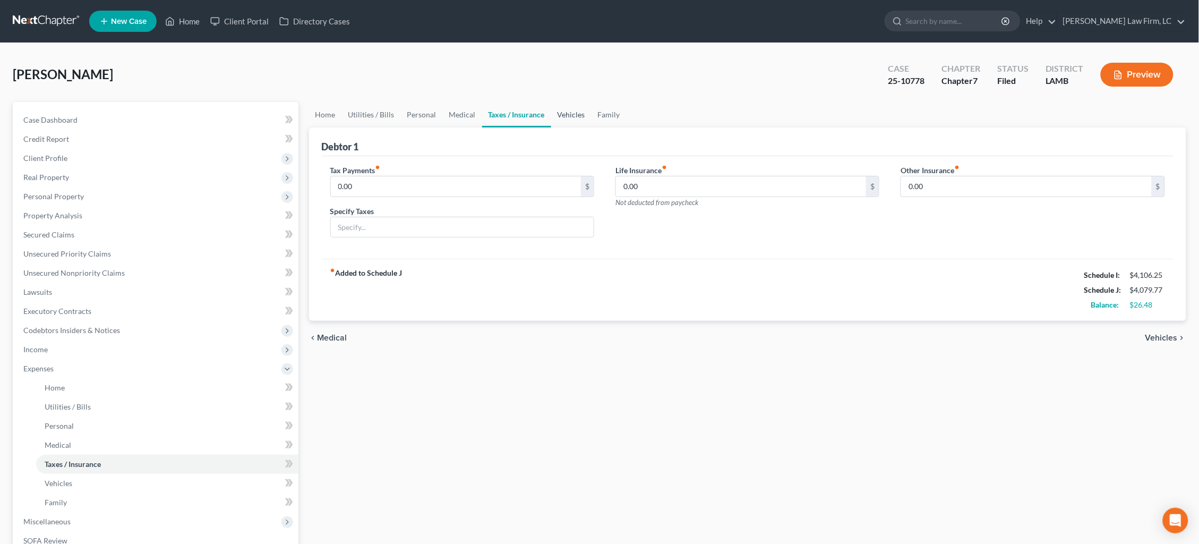
click at [560, 115] on link "Vehicles" at bounding box center [571, 114] width 40 height 25
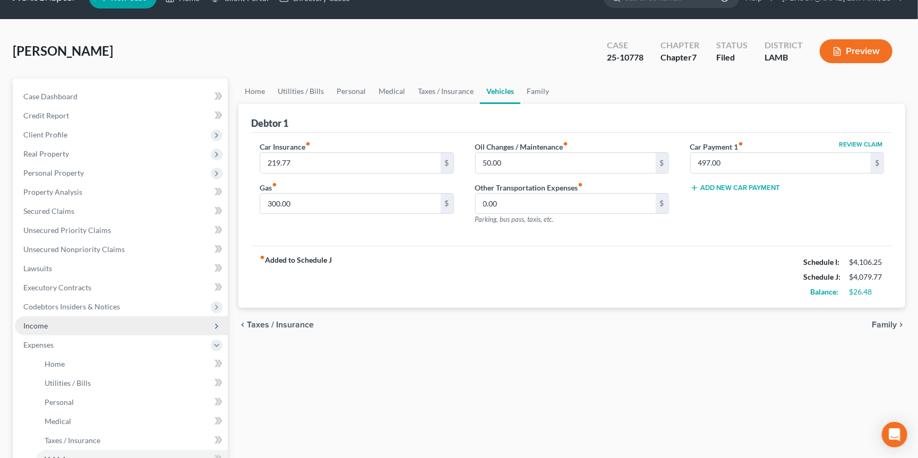
scroll to position [32, 0]
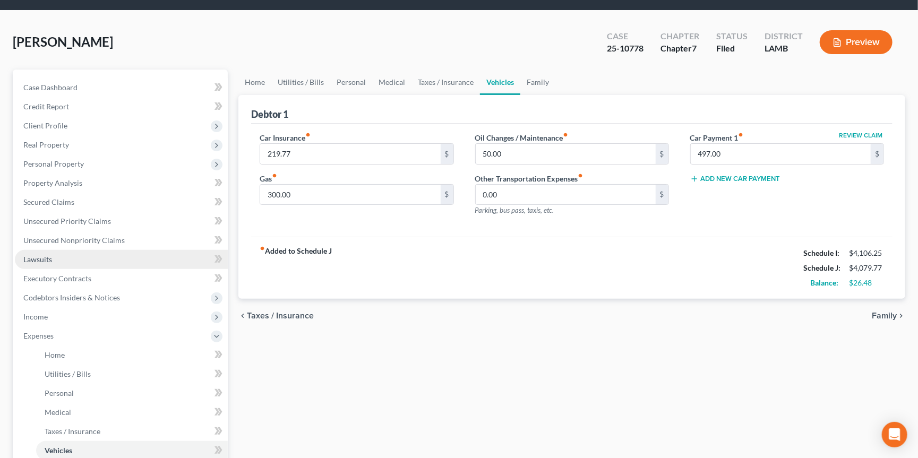
click at [136, 250] on link "Lawsuits" at bounding box center [121, 259] width 213 height 19
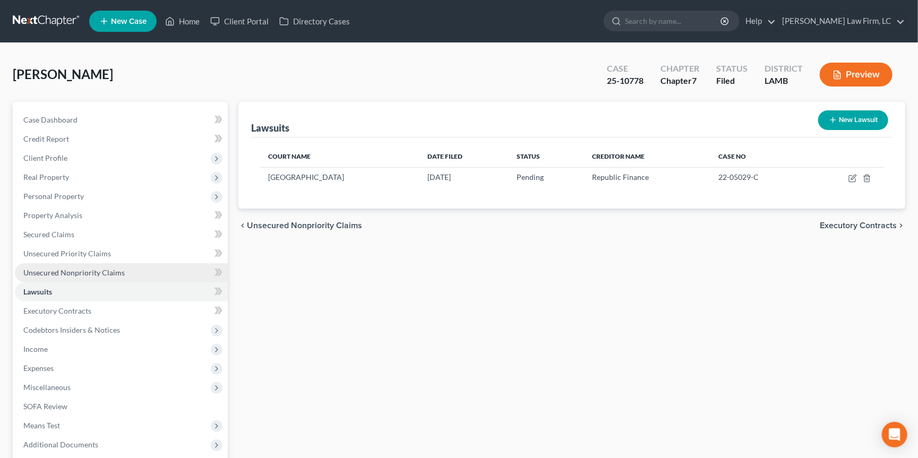
click at [147, 264] on link "Unsecured Nonpriority Claims" at bounding box center [121, 272] width 213 height 19
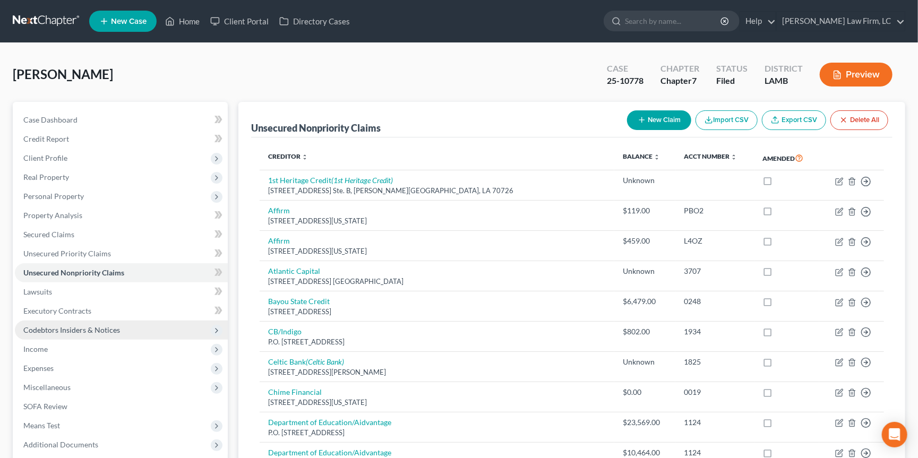
click at [98, 326] on span "Codebtors Insiders & Notices" at bounding box center [71, 330] width 97 height 9
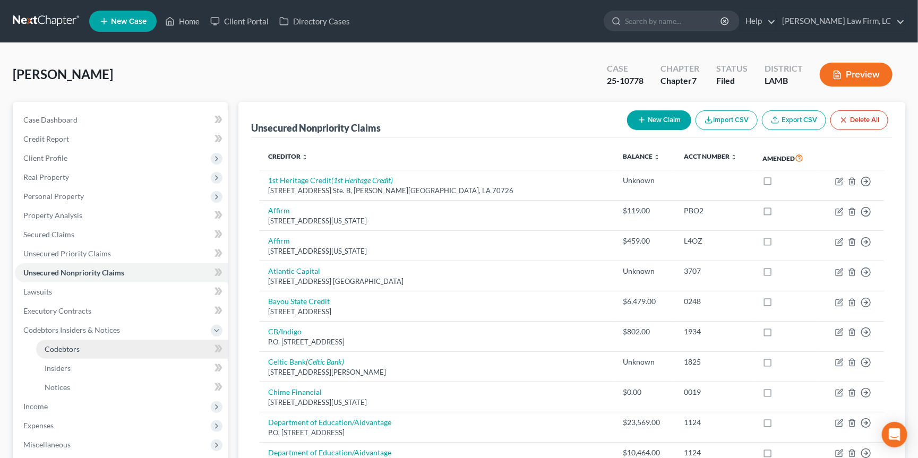
click at [100, 340] on link "Codebtors" at bounding box center [132, 349] width 192 height 19
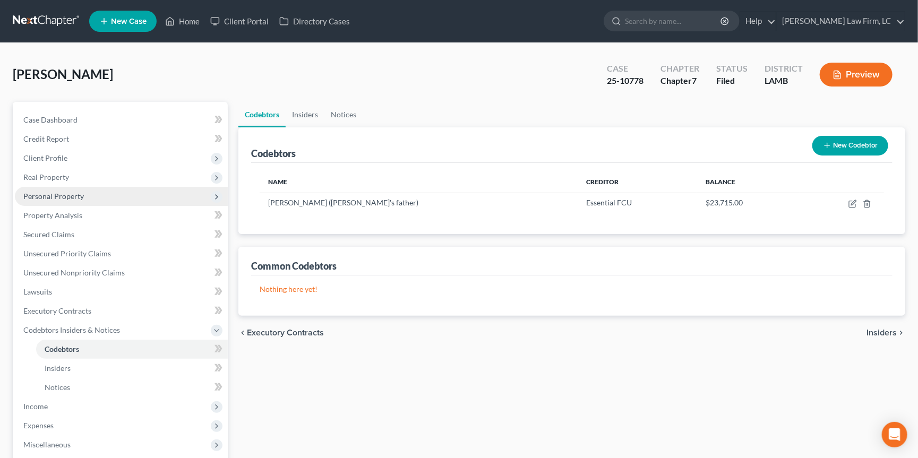
click at [80, 194] on span "Personal Property" at bounding box center [53, 196] width 61 height 9
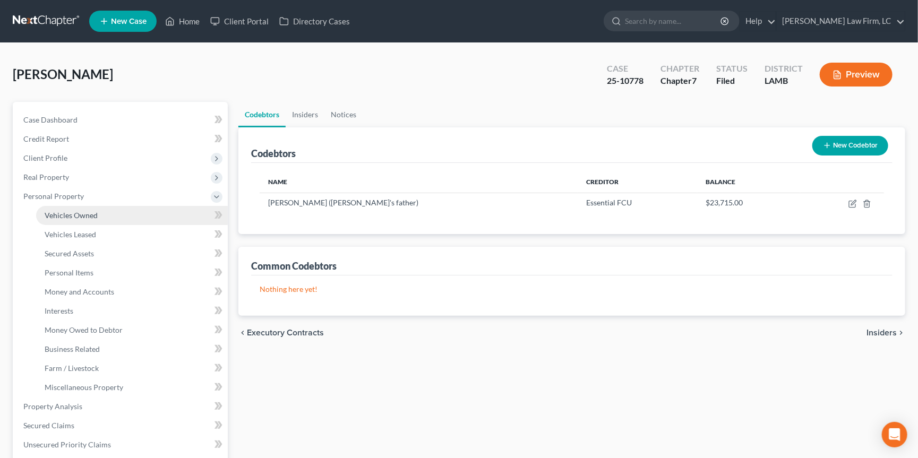
click at [86, 214] on span "Vehicles Owned" at bounding box center [71, 215] width 53 height 9
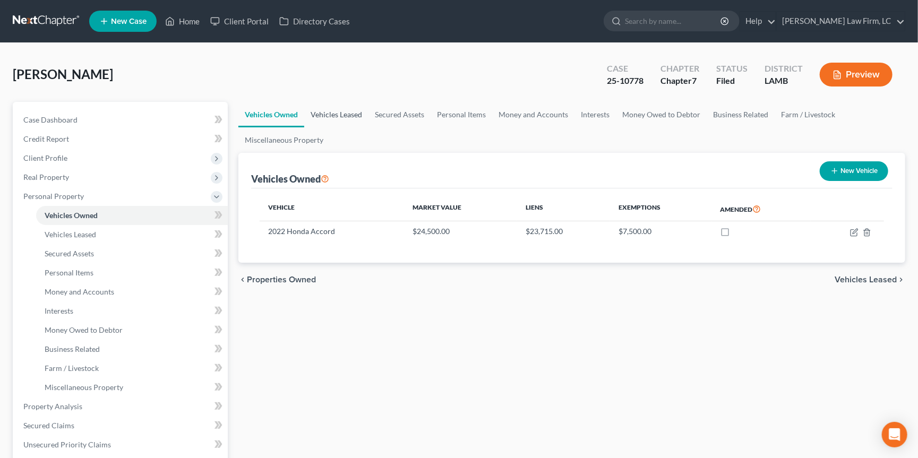
click at [355, 112] on link "Vehicles Leased" at bounding box center [336, 114] width 64 height 25
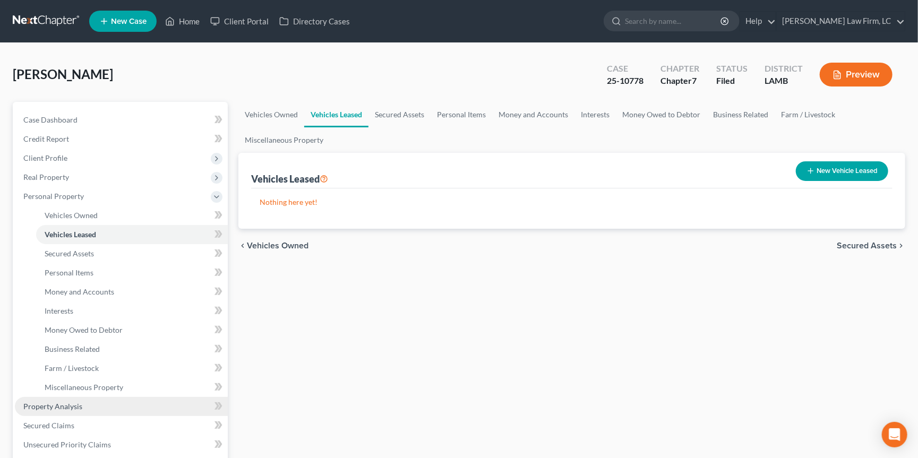
click at [77, 402] on span "Property Analysis" at bounding box center [52, 406] width 59 height 9
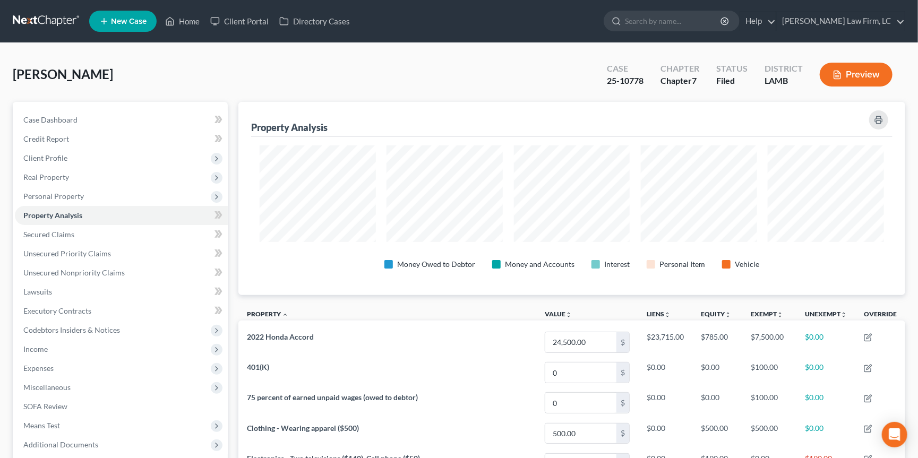
scroll to position [9, 0]
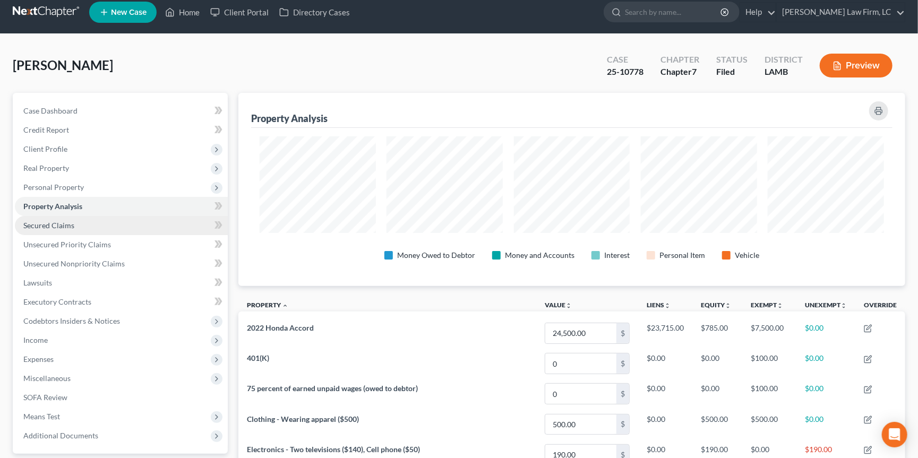
click at [155, 224] on link "Secured Claims" at bounding box center [121, 225] width 213 height 19
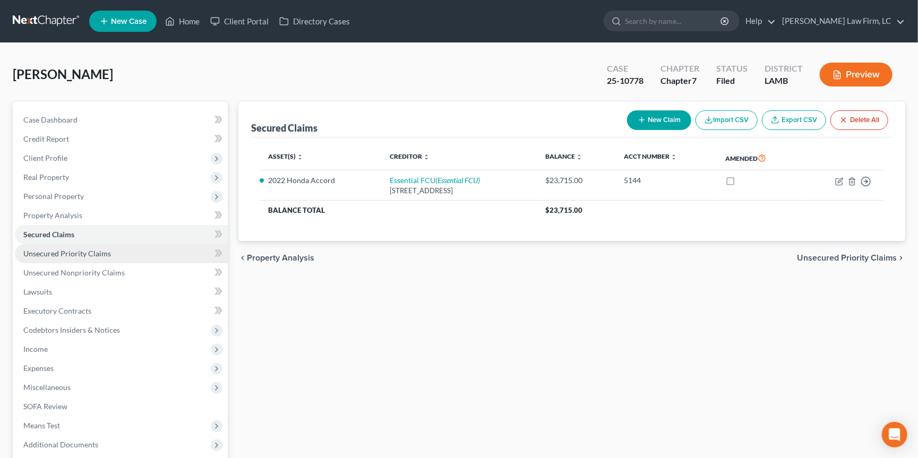
click at [139, 252] on link "Unsecured Priority Claims" at bounding box center [121, 253] width 213 height 19
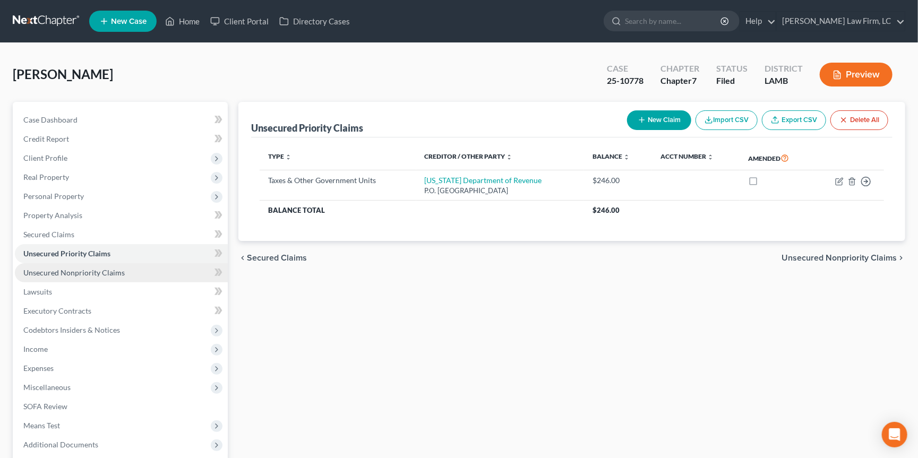
click at [141, 271] on link "Unsecured Nonpriority Claims" at bounding box center [121, 272] width 213 height 19
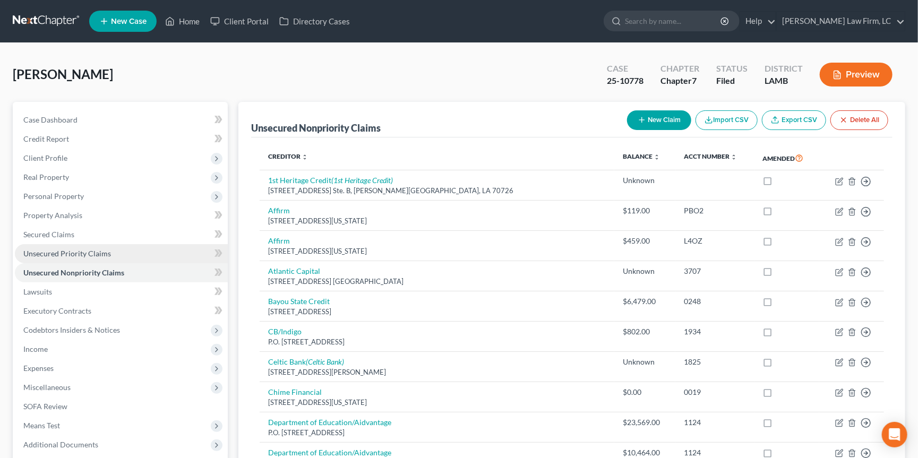
click at [100, 249] on span "Unsecured Priority Claims" at bounding box center [67, 253] width 88 height 9
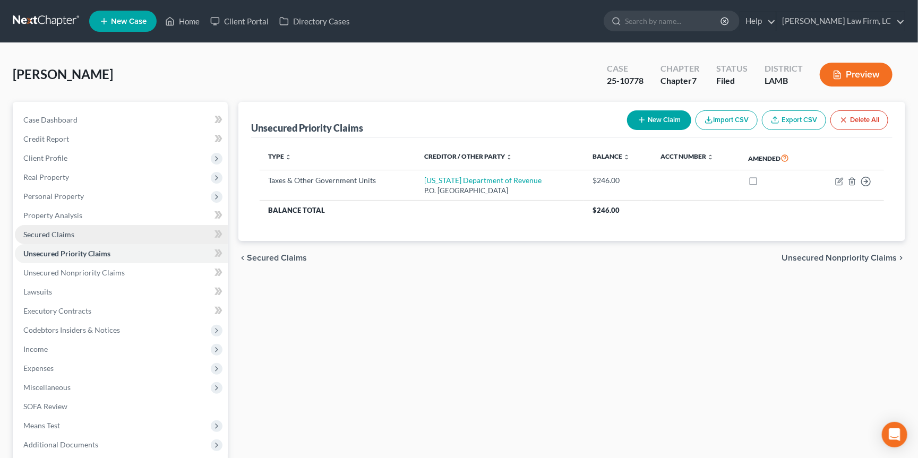
click at [80, 229] on link "Secured Claims" at bounding box center [121, 234] width 213 height 19
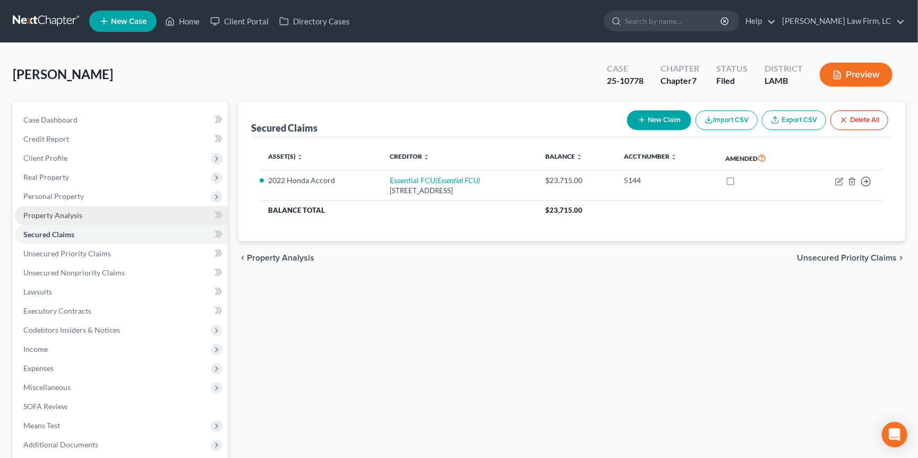
click at [94, 210] on link "Property Analysis" at bounding box center [121, 215] width 213 height 19
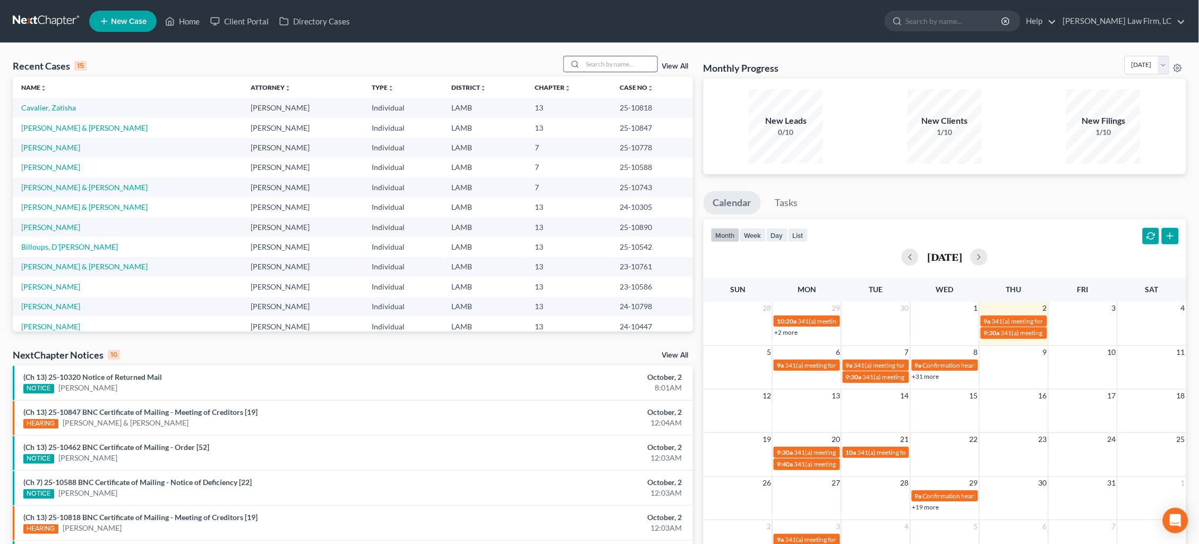
click at [602, 66] on input "search" at bounding box center [620, 63] width 74 height 15
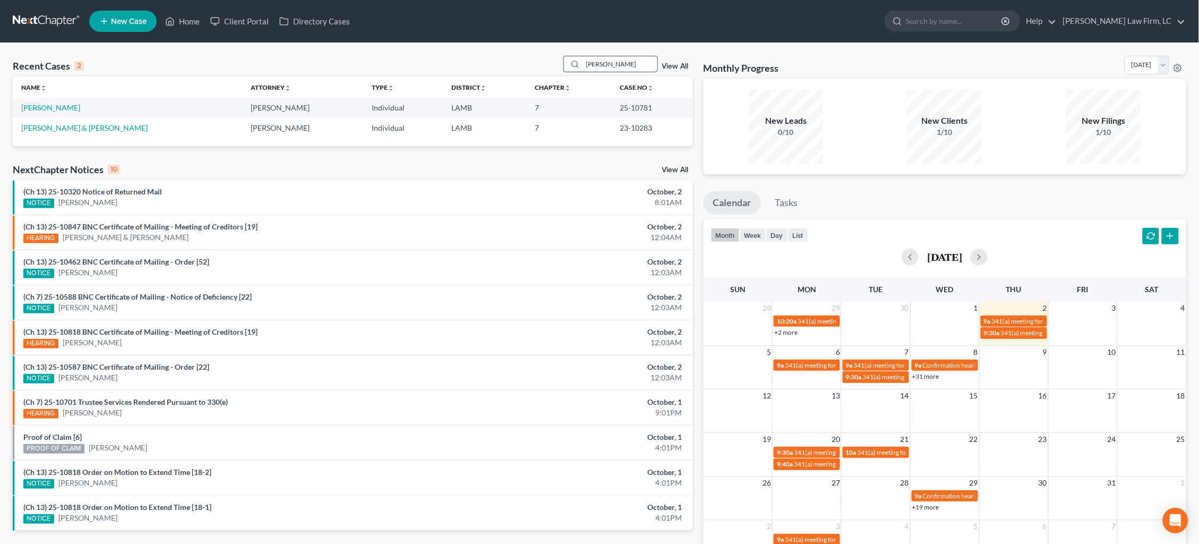
type input "Gonzales"
drag, startPoint x: 602, startPoint y: 66, endPoint x: 63, endPoint y: 109, distance: 541.3
click at [63, 109] on link "[PERSON_NAME]" at bounding box center [50, 107] width 59 height 9
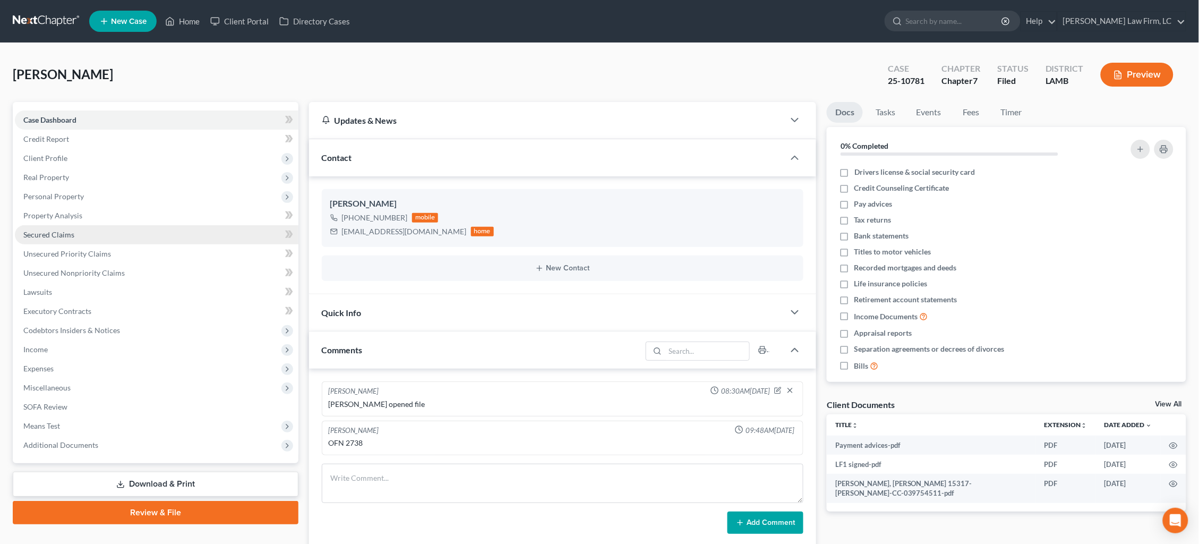
click at [101, 225] on link "Secured Claims" at bounding box center [157, 234] width 284 height 19
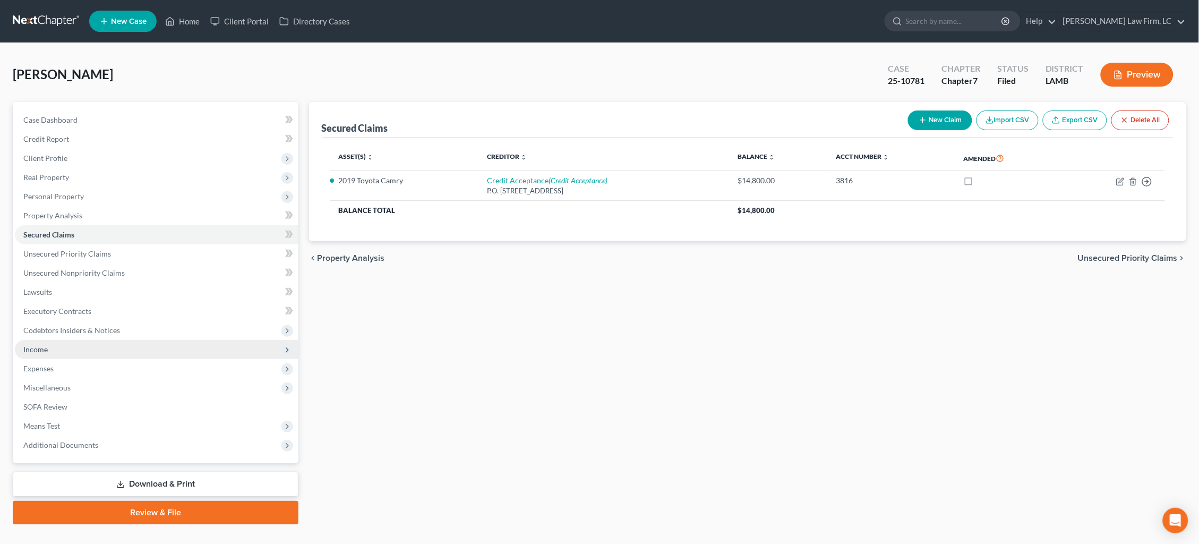
click at [65, 345] on span "Income" at bounding box center [157, 349] width 284 height 19
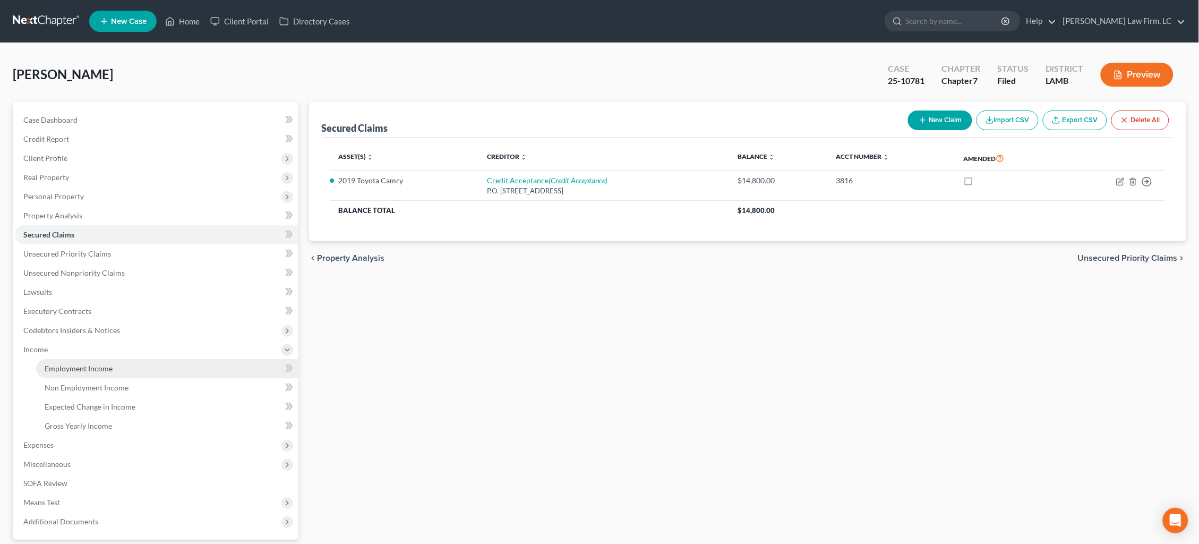
click at [81, 364] on span "Employment Income" at bounding box center [79, 368] width 68 height 9
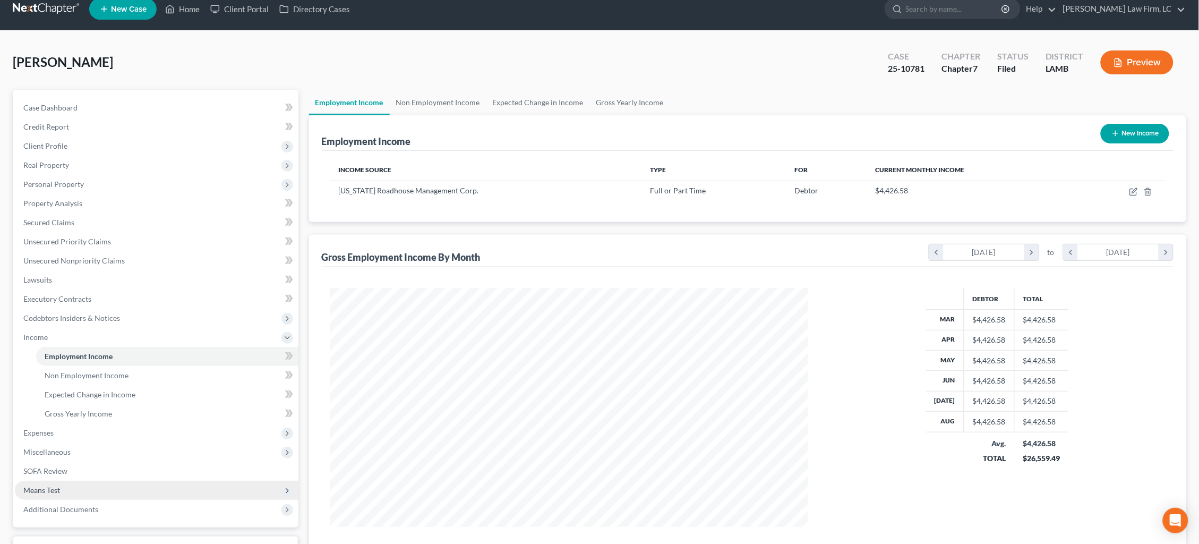
scroll to position [13, 0]
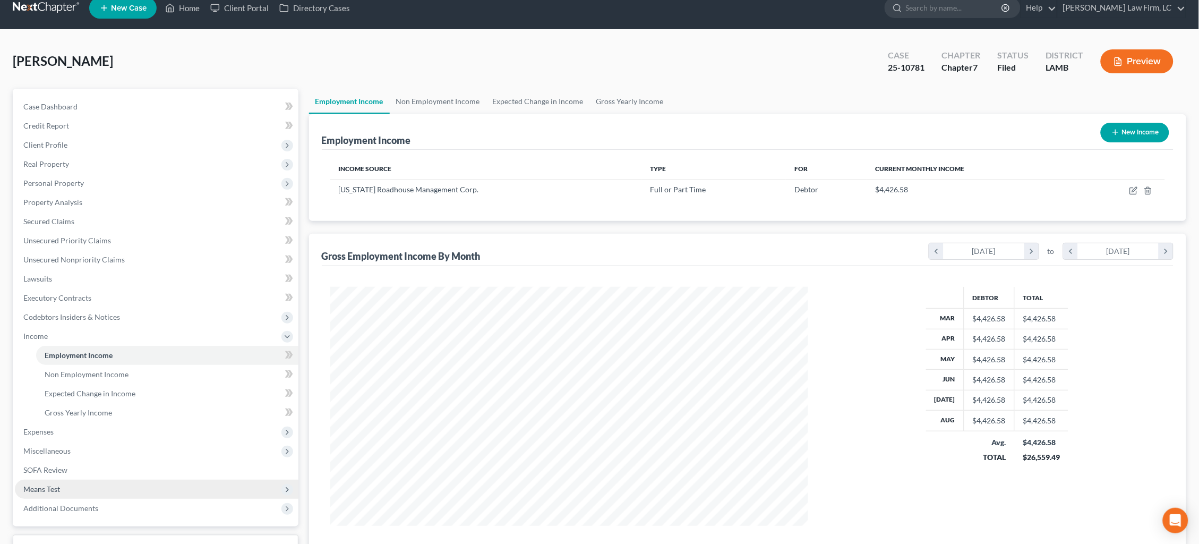
click at [43, 484] on span "Means Test" at bounding box center [41, 488] width 37 height 9
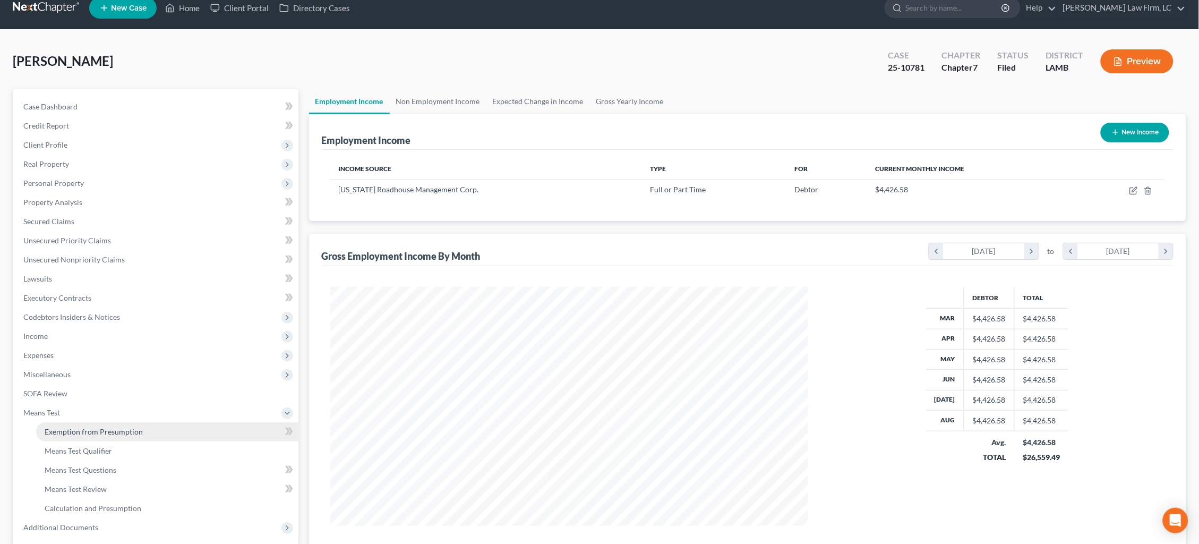
click at [131, 424] on link "Exemption from Presumption" at bounding box center [167, 431] width 262 height 19
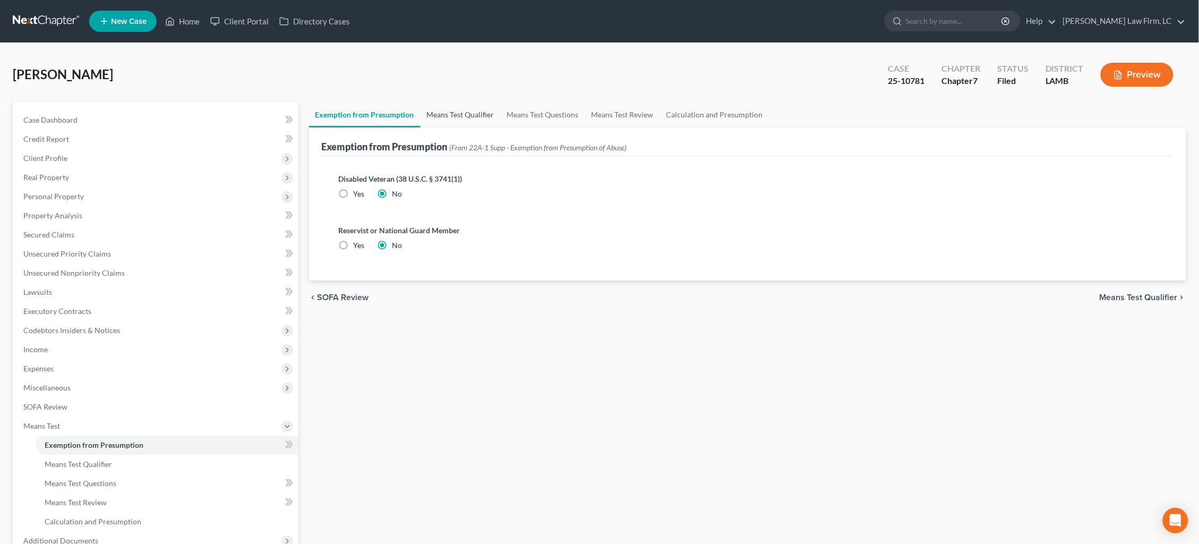
click at [471, 118] on link "Means Test Qualifier" at bounding box center [461, 114] width 80 height 25
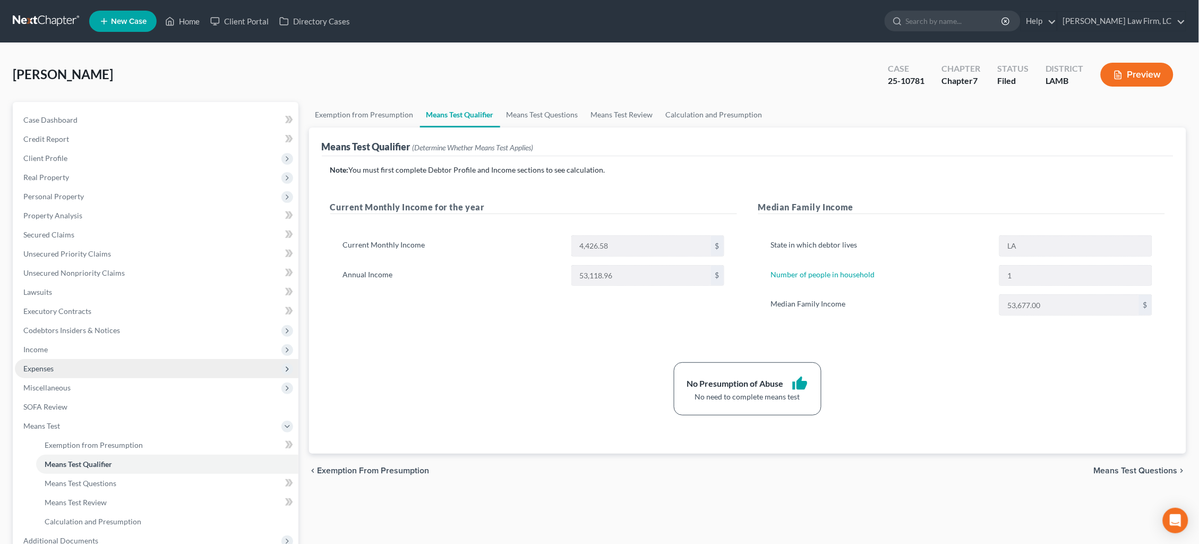
click at [43, 364] on span "Expenses" at bounding box center [38, 368] width 30 height 9
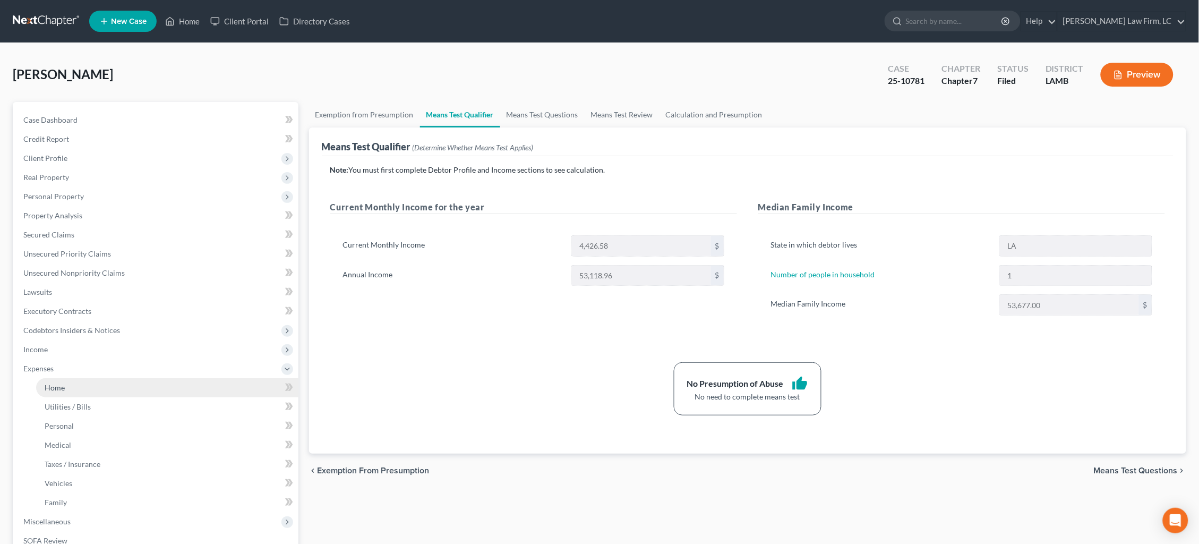
click at [57, 383] on span "Home" at bounding box center [55, 387] width 20 height 9
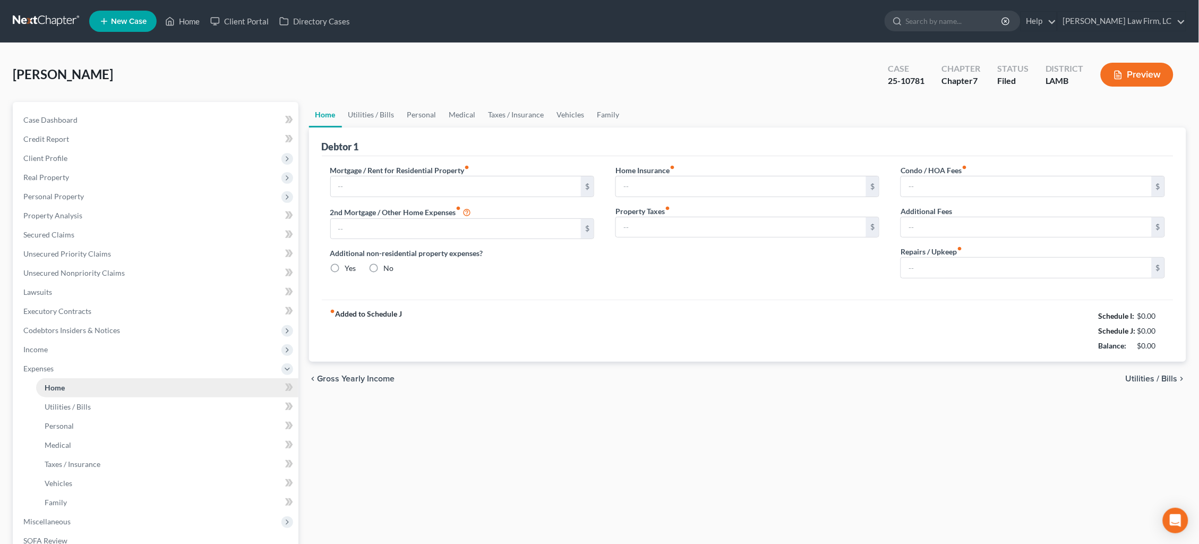
type input "781.00"
type input "0.00"
radio input "true"
type input "0.00"
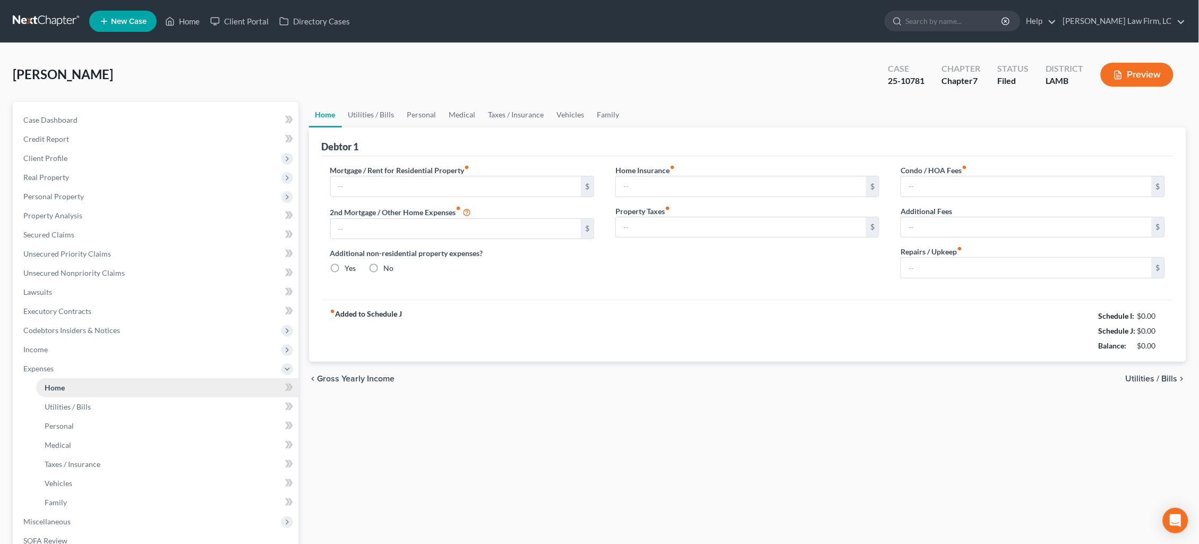
type input "0.00"
click at [373, 114] on link "Utilities / Bills" at bounding box center [371, 114] width 59 height 25
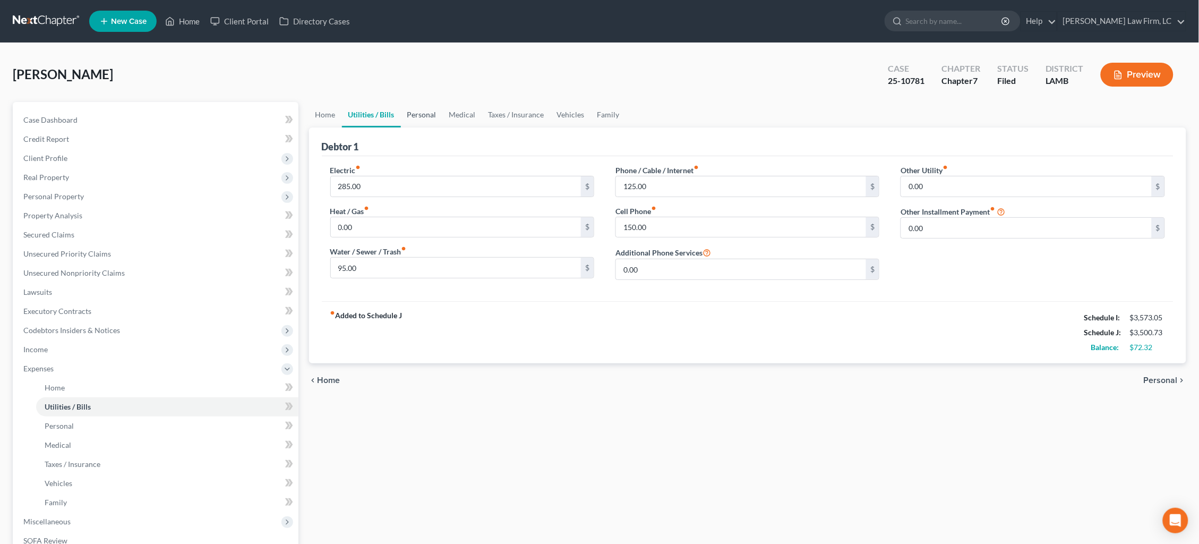
click at [417, 114] on link "Personal" at bounding box center [422, 114] width 42 height 25
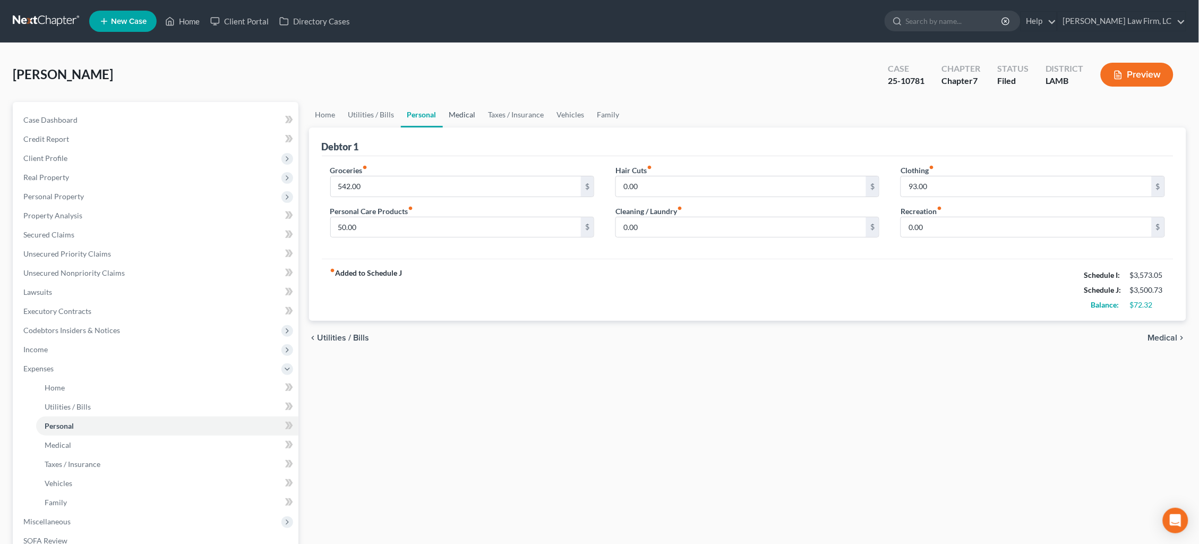
click at [454, 118] on link "Medical" at bounding box center [462, 114] width 39 height 25
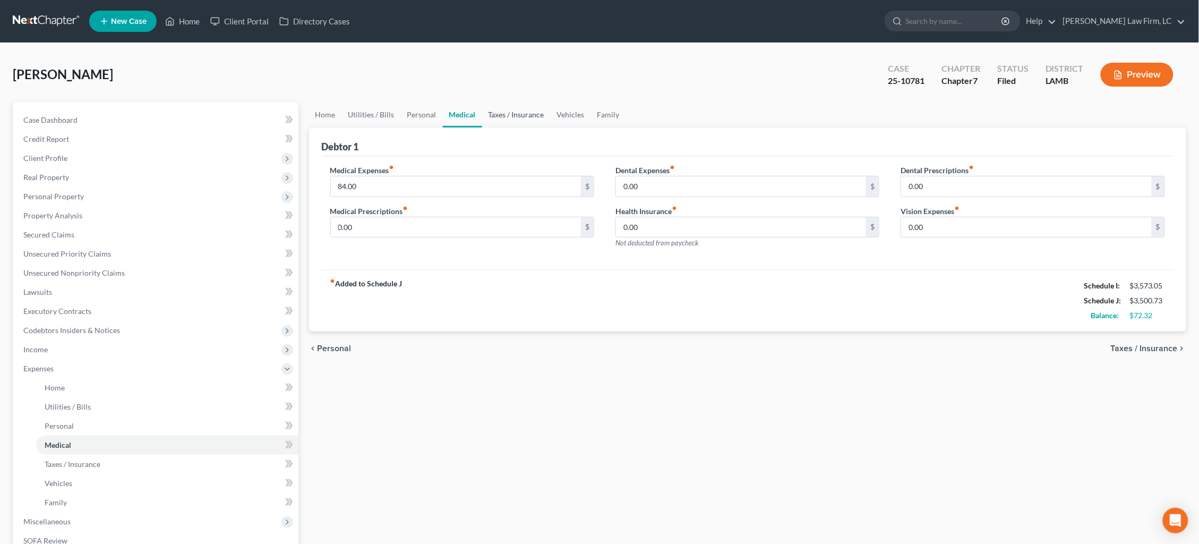
click at [498, 125] on link "Taxes / Insurance" at bounding box center [516, 114] width 69 height 25
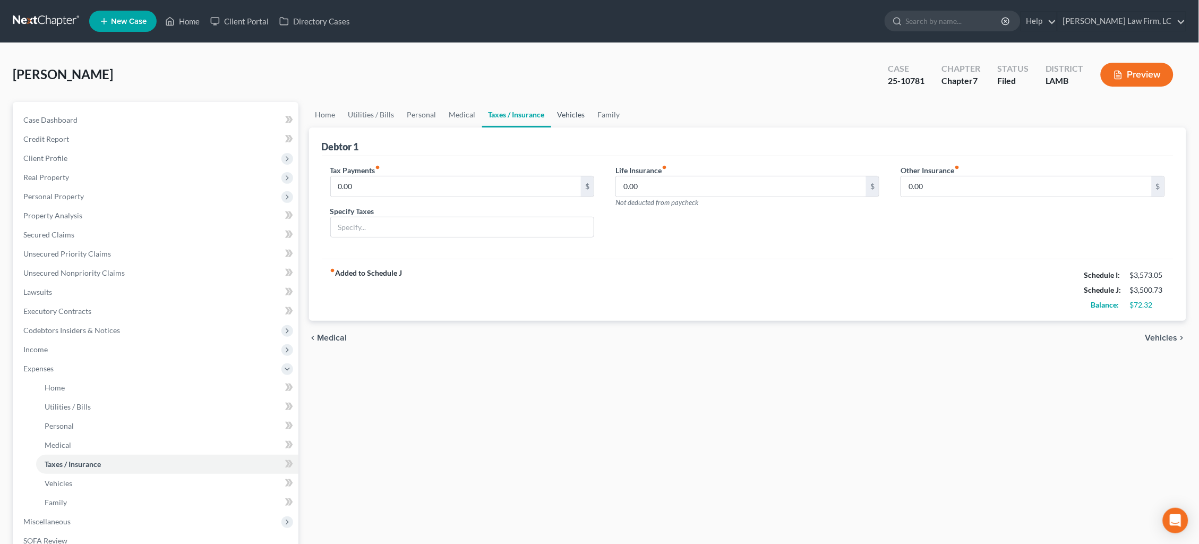
click at [571, 123] on link "Vehicles" at bounding box center [571, 114] width 40 height 25
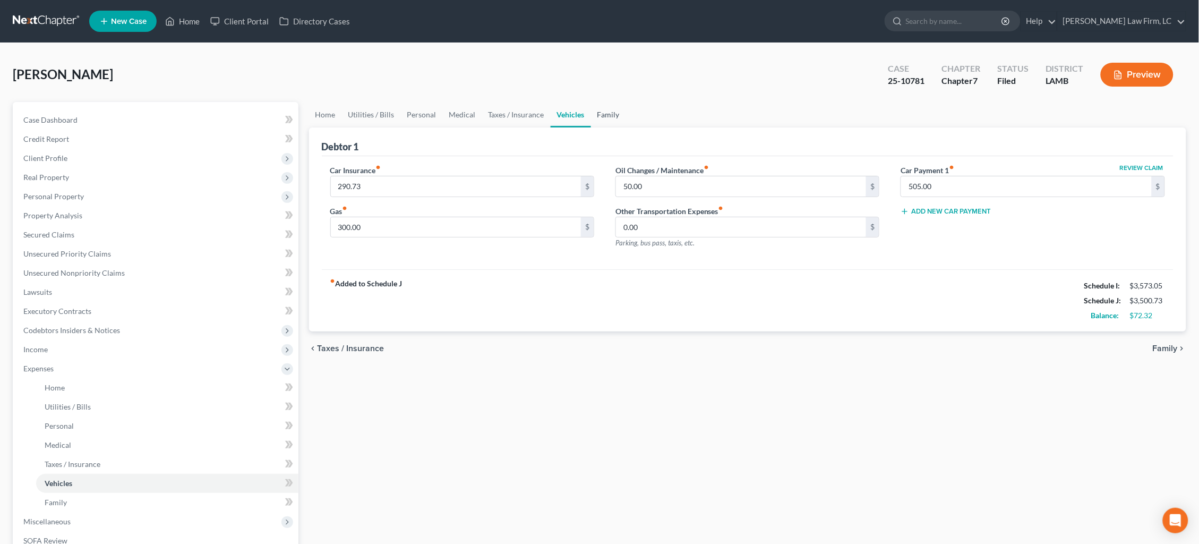
click at [612, 112] on link "Family" at bounding box center [608, 114] width 35 height 25
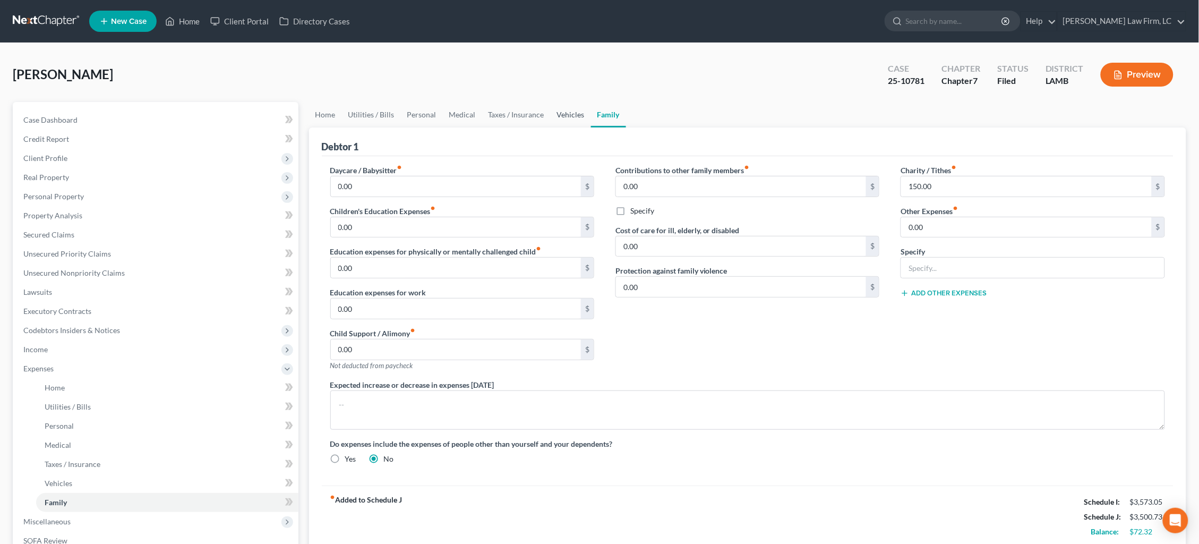
click at [555, 115] on link "Vehicles" at bounding box center [571, 114] width 40 height 25
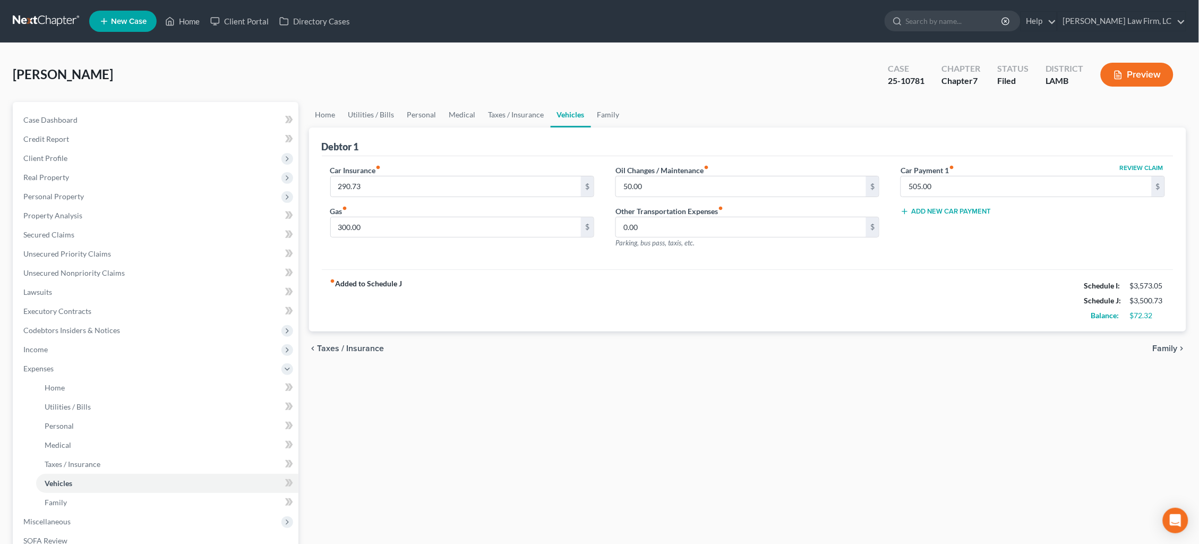
click at [604, 129] on div "Debtor 1" at bounding box center [748, 141] width 852 height 29
click at [606, 119] on link "Family" at bounding box center [608, 114] width 35 height 25
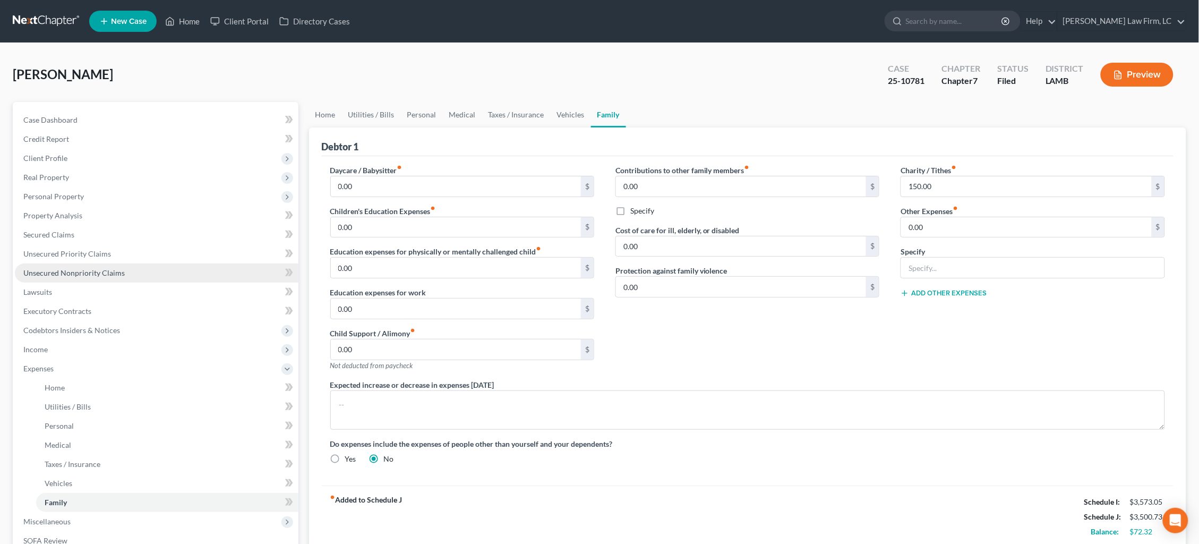
click at [83, 270] on span "Unsecured Nonpriority Claims" at bounding box center [73, 272] width 101 height 9
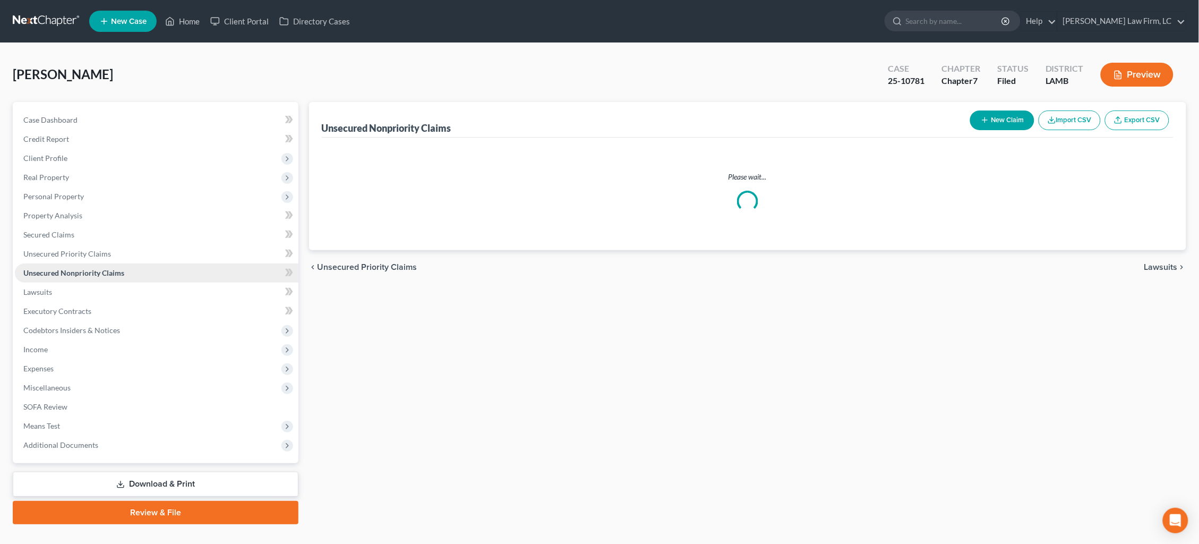
click at [83, 270] on span "Unsecured Nonpriority Claims" at bounding box center [73, 272] width 101 height 9
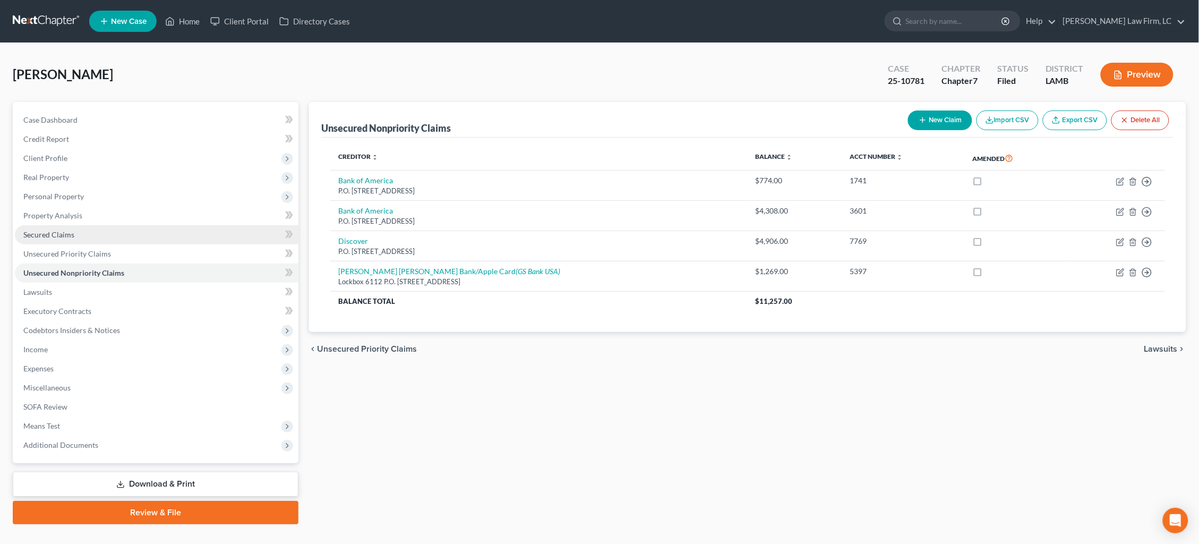
click at [79, 228] on link "Secured Claims" at bounding box center [157, 234] width 284 height 19
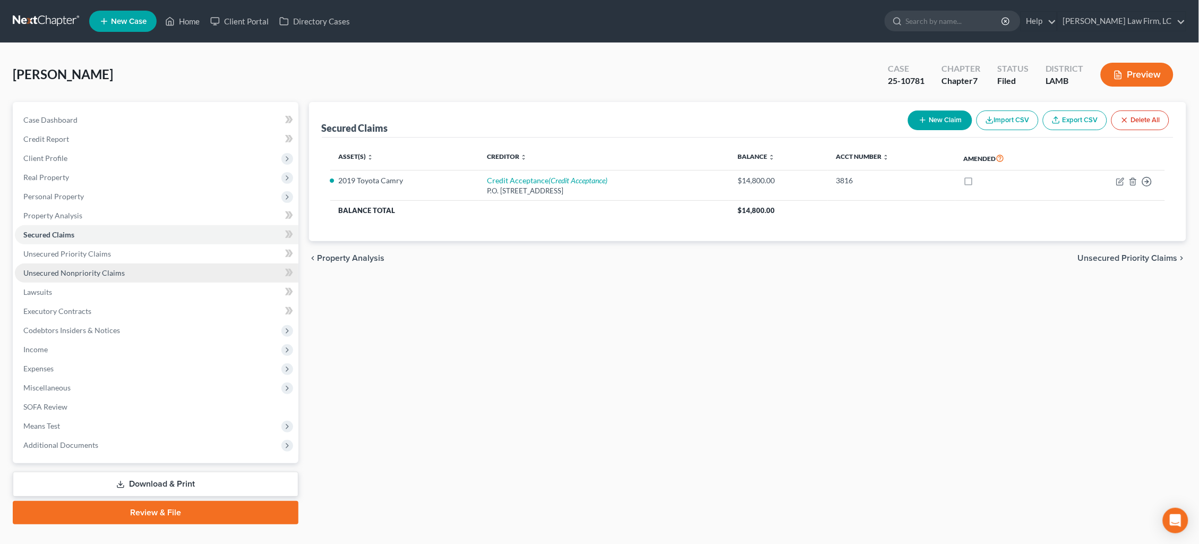
click at [83, 274] on link "Unsecured Nonpriority Claims" at bounding box center [157, 272] width 284 height 19
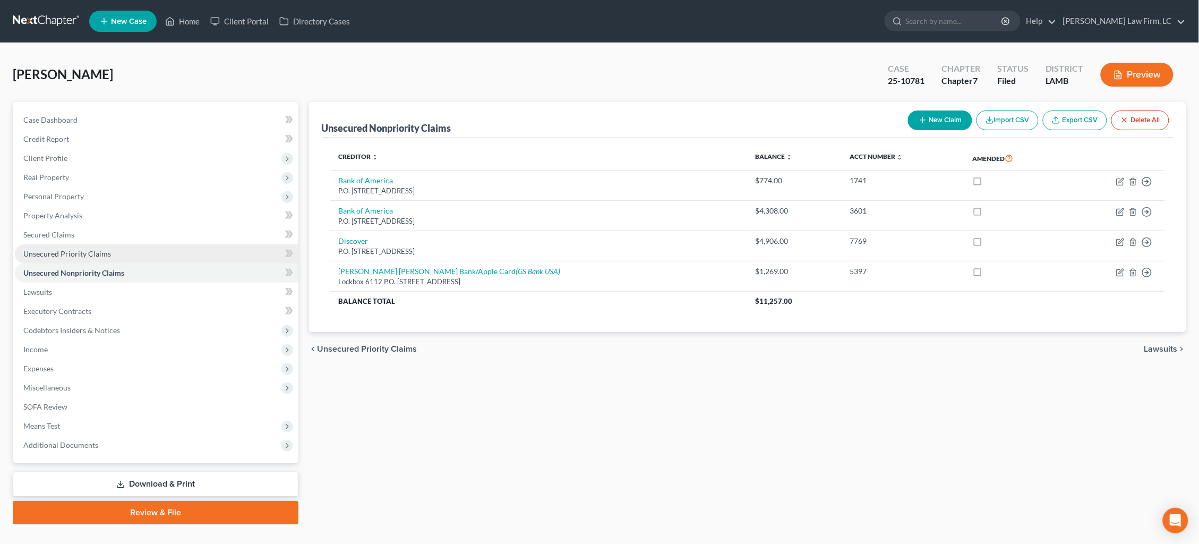
click at [84, 251] on span "Unsecured Priority Claims" at bounding box center [67, 253] width 88 height 9
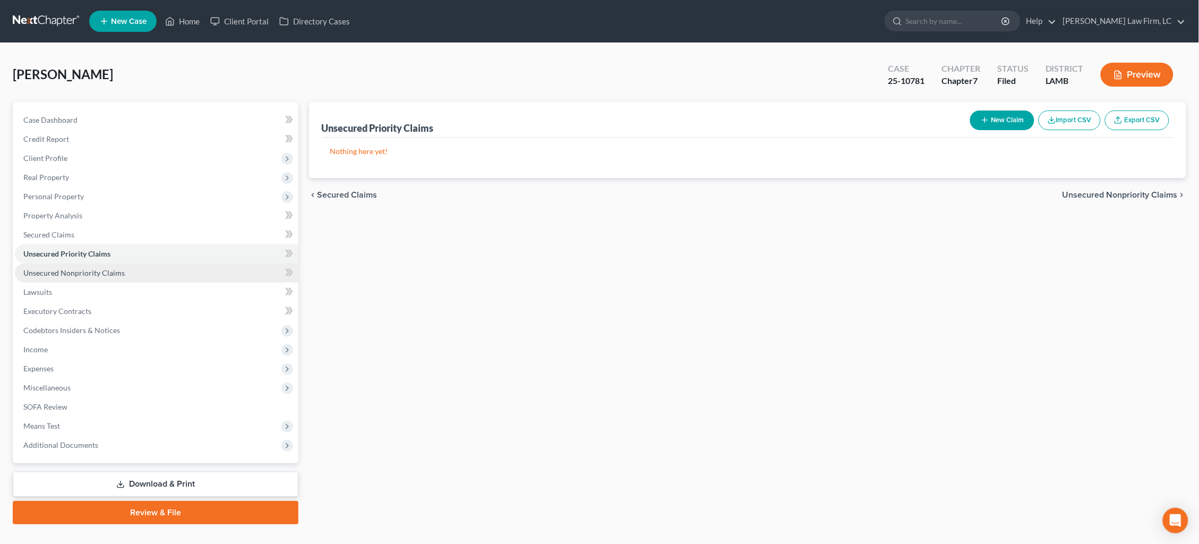
click at [88, 268] on span "Unsecured Nonpriority Claims" at bounding box center [73, 272] width 101 height 9
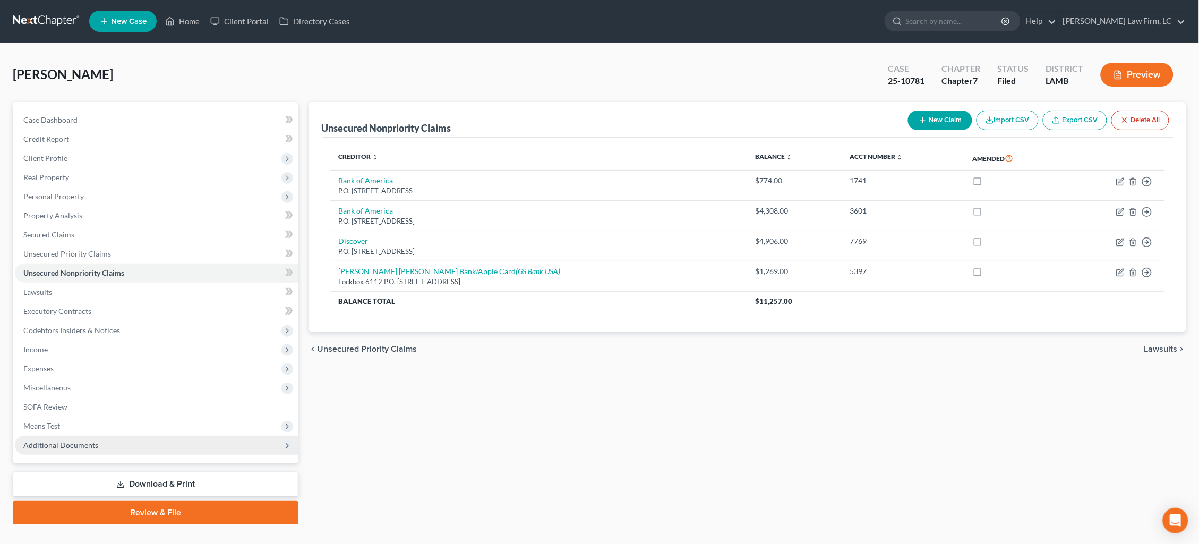
click at [98, 436] on span "Additional Documents" at bounding box center [157, 445] width 284 height 19
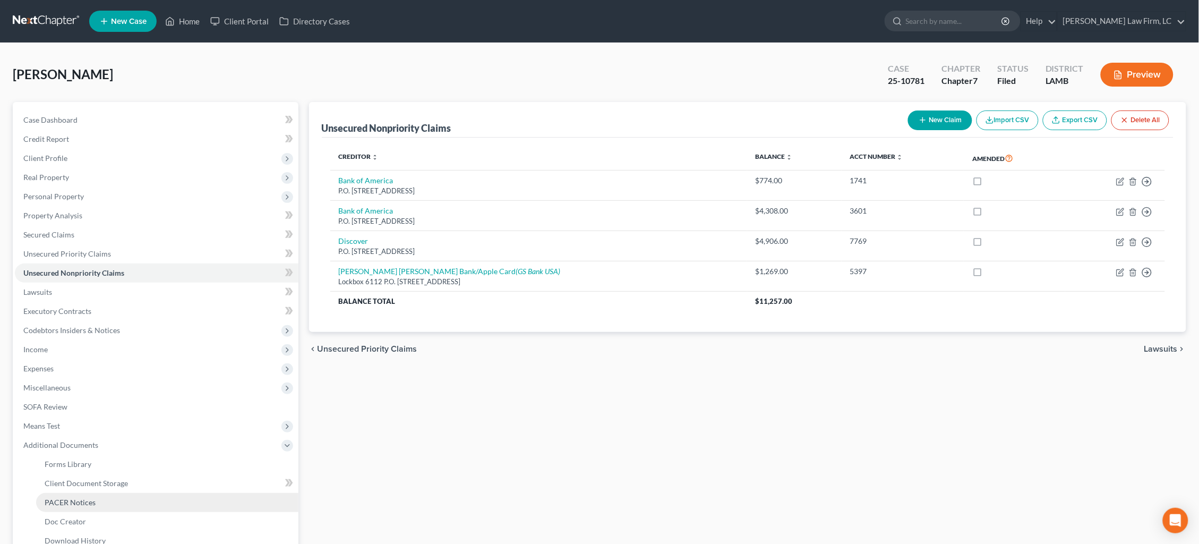
click at [90, 498] on span "PACER Notices" at bounding box center [70, 502] width 51 height 9
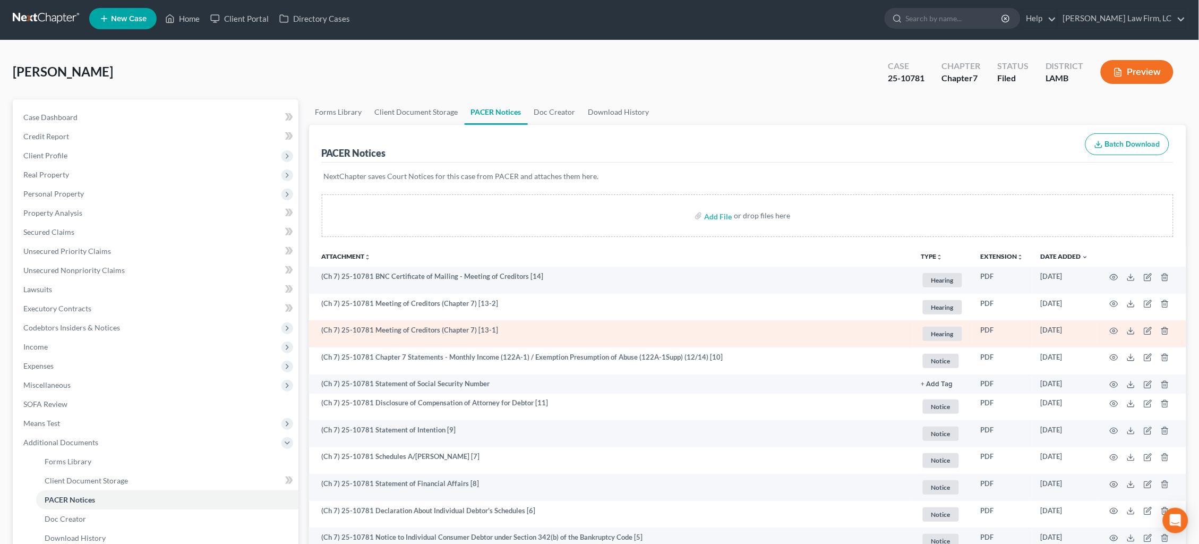
scroll to position [5, 0]
